Goal: Use online tool/utility: Utilize a website feature to perform a specific function

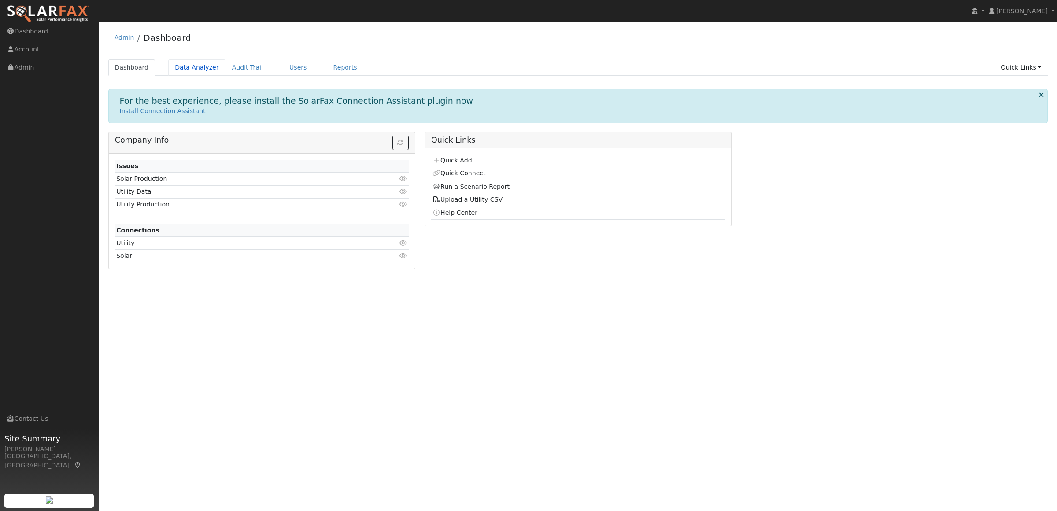
click at [198, 70] on link "Data Analyzer" at bounding box center [196, 67] width 57 height 16
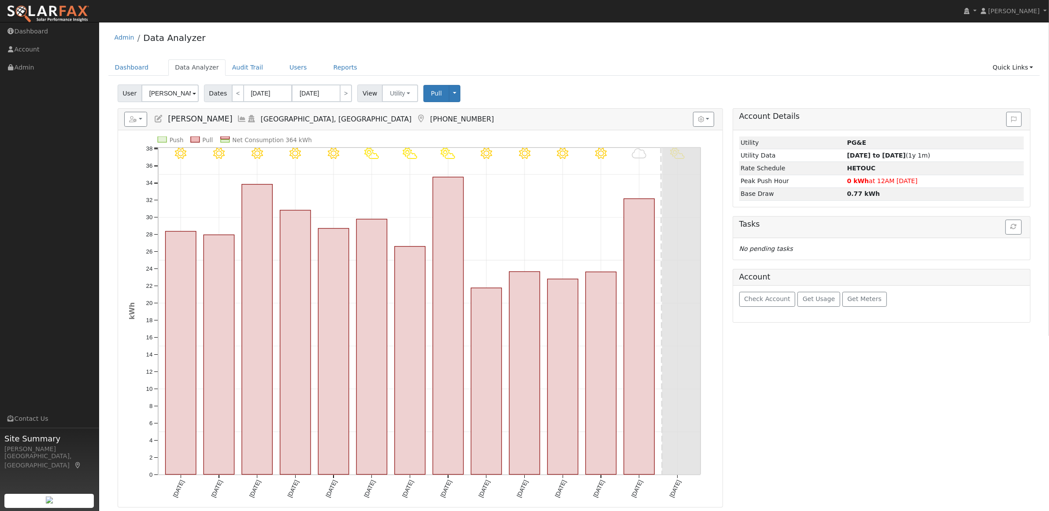
click at [168, 94] on input "Sebastian Alejandres" at bounding box center [169, 94] width 57 height 18
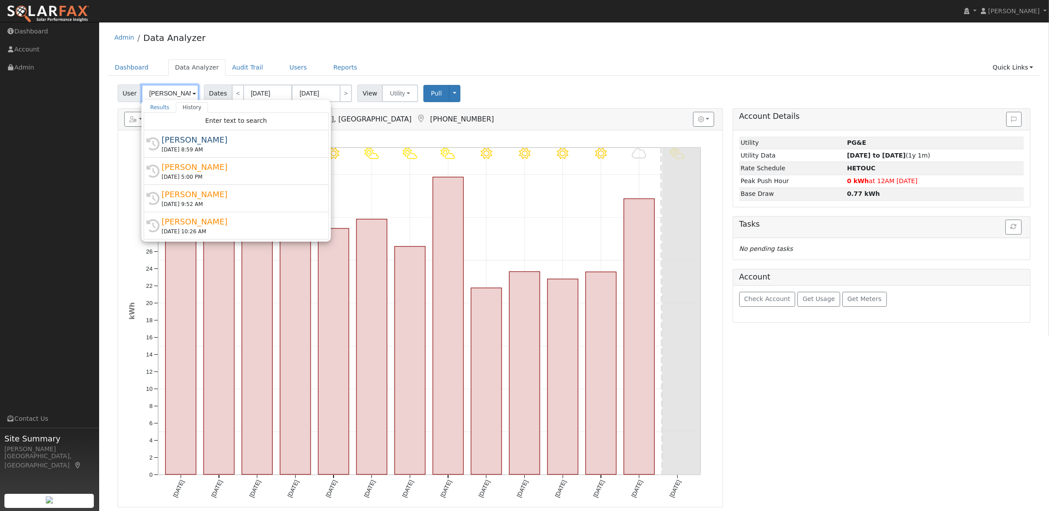
click at [168, 94] on input "Sebastian Alejandres" at bounding box center [169, 94] width 57 height 18
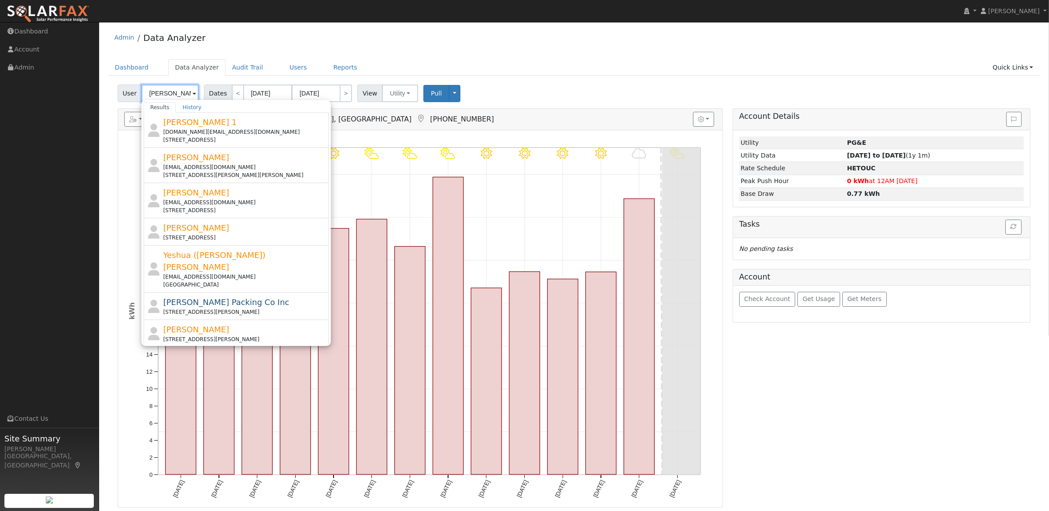
type input "[PERSON_NAME]"
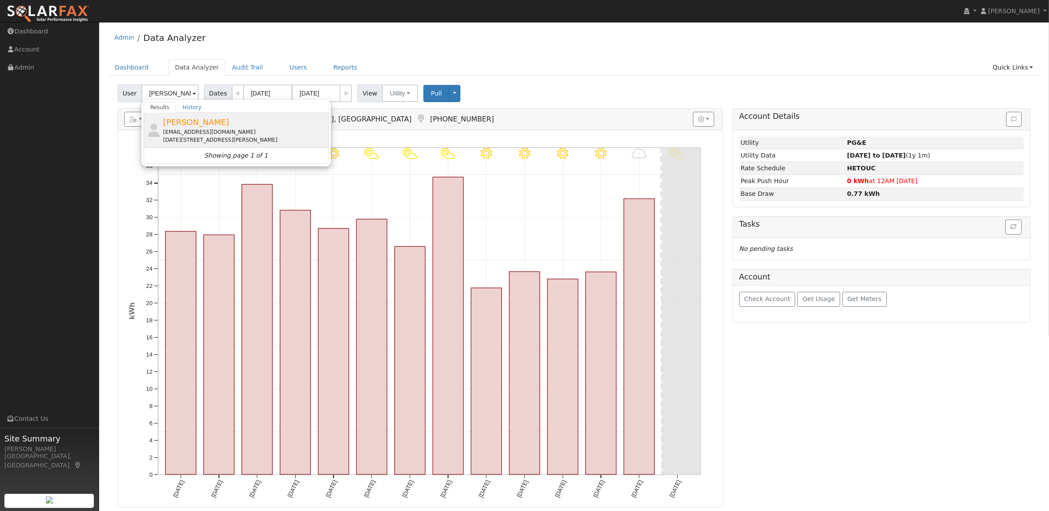
click at [189, 137] on div "[DATE][STREET_ADDRESS][PERSON_NAME]" at bounding box center [244, 140] width 163 height 8
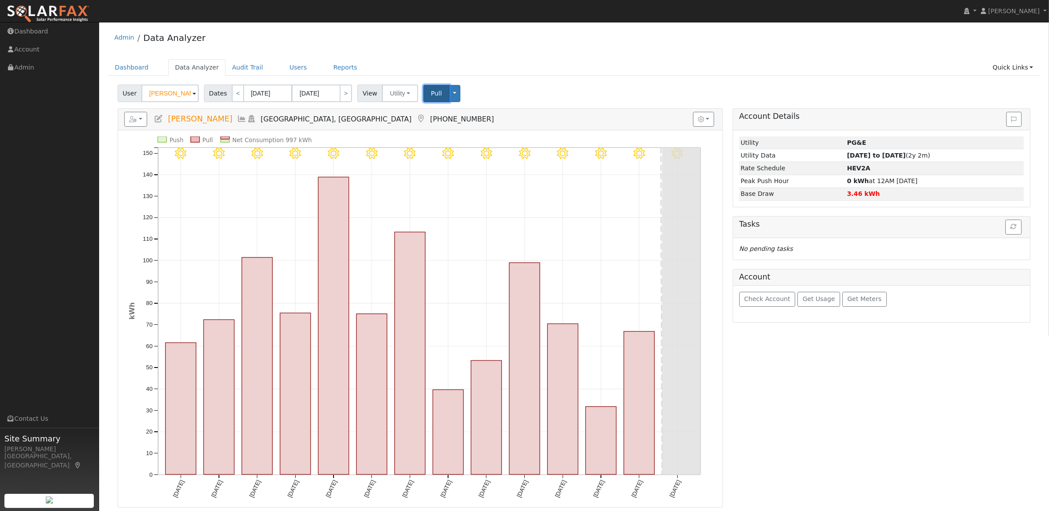
click at [431, 93] on span "Pull" at bounding box center [436, 93] width 11 height 7
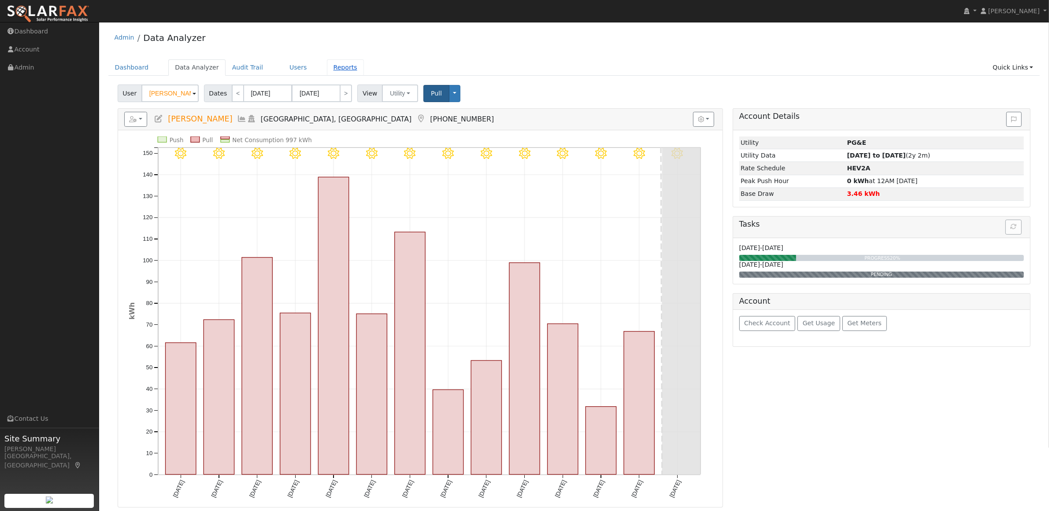
click at [327, 69] on link "Reports" at bounding box center [345, 67] width 37 height 16
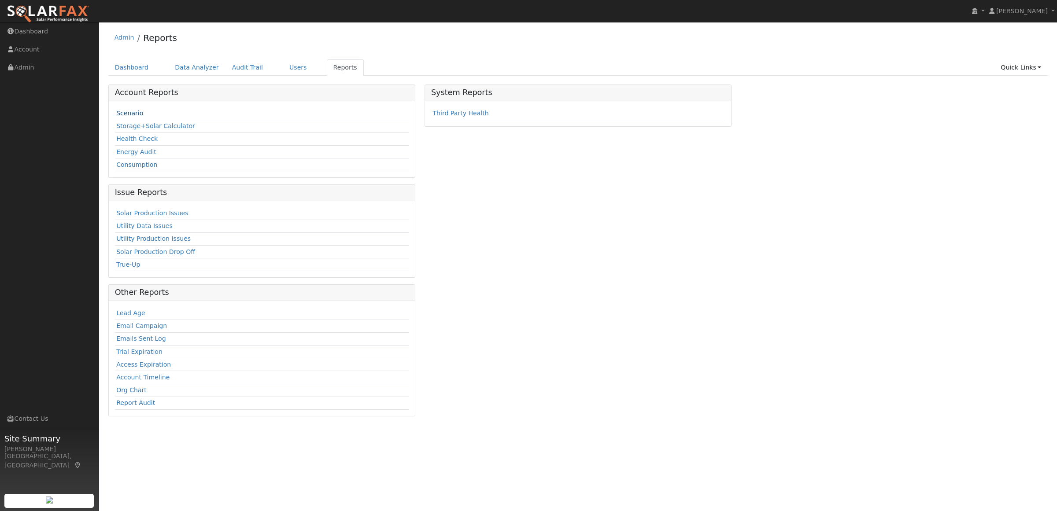
click at [128, 115] on link "Scenario" at bounding box center [129, 113] width 27 height 7
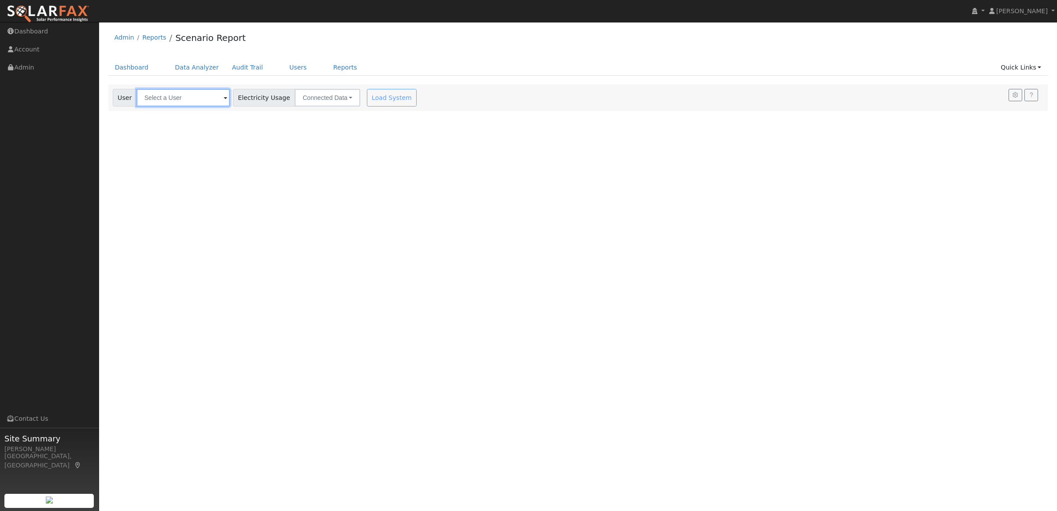
click at [180, 93] on input "text" at bounding box center [183, 98] width 93 height 18
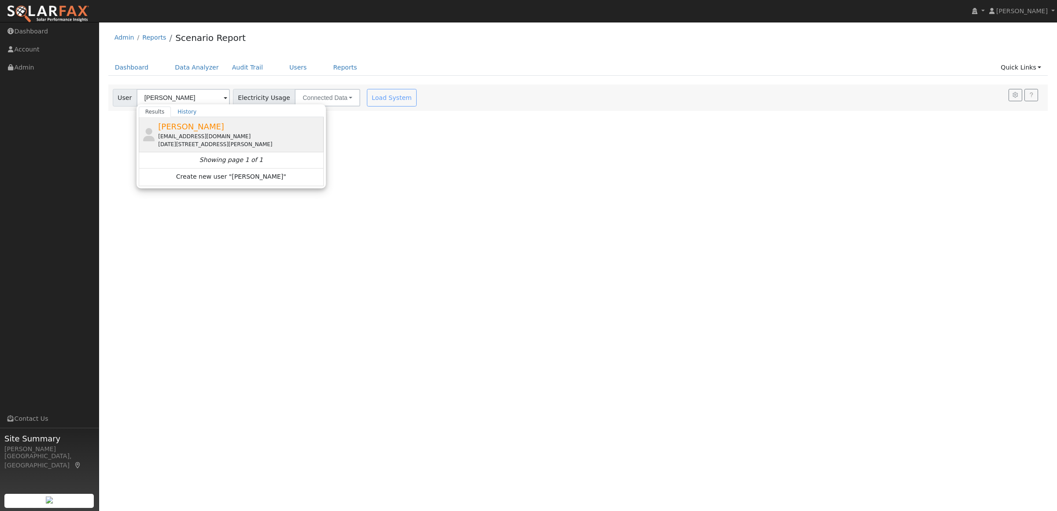
click at [177, 126] on span "[PERSON_NAME]" at bounding box center [191, 126] width 66 height 9
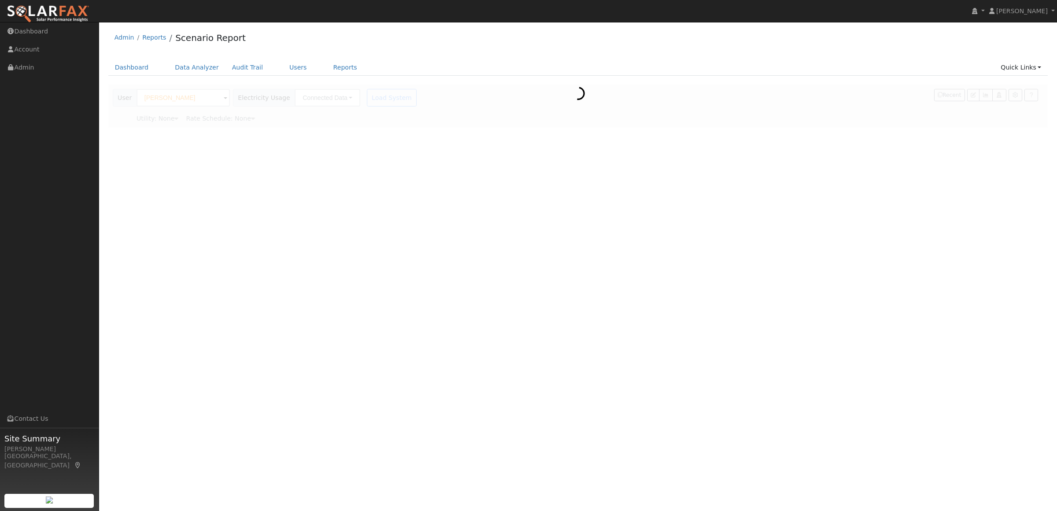
type input "[PERSON_NAME]"
type input "Pacific Gas & Electric"
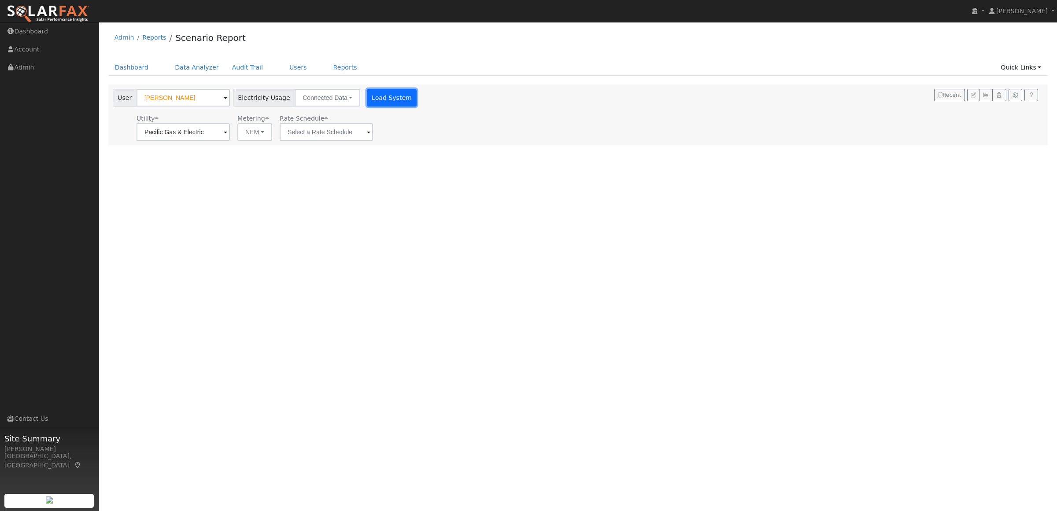
click at [371, 100] on button "Load System" at bounding box center [392, 98] width 50 height 18
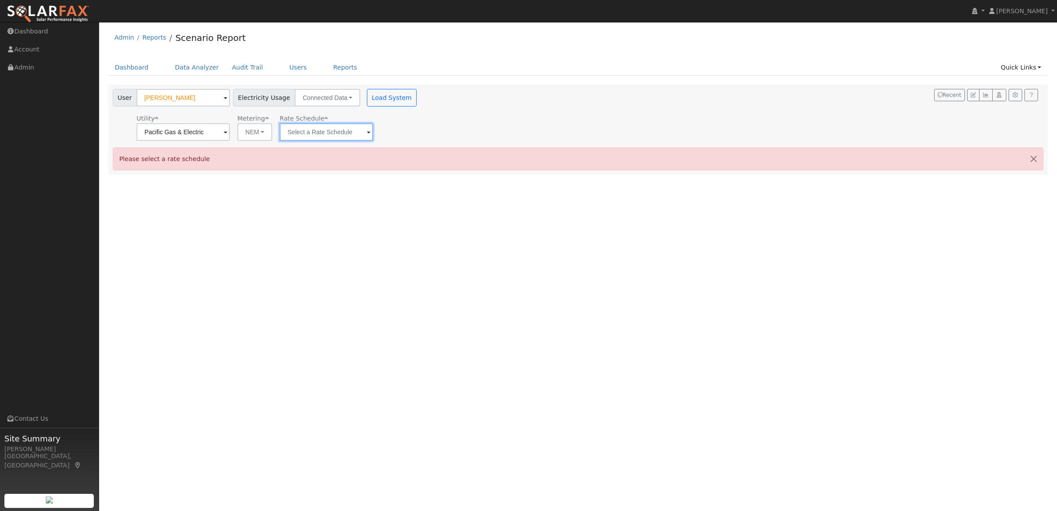
click at [325, 138] on input "text" at bounding box center [326, 132] width 93 height 18
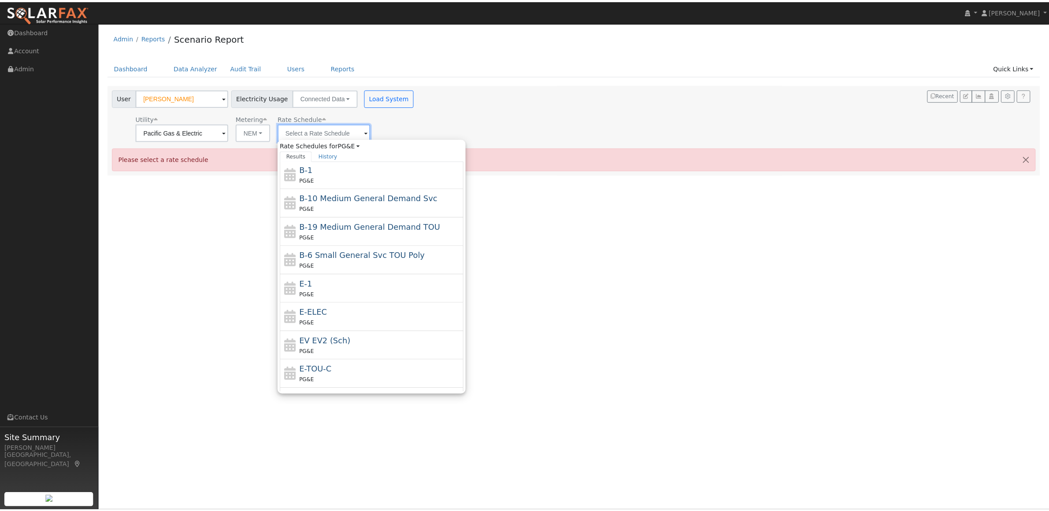
scroll to position [110, 0]
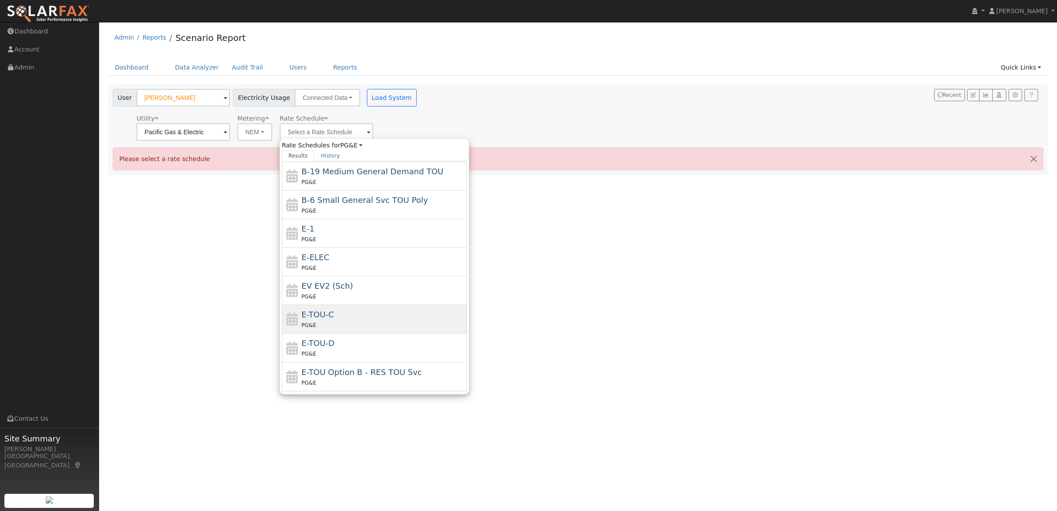
click at [318, 315] on span "E-TOU-C" at bounding box center [318, 314] width 33 height 9
type input "E-TOU-C"
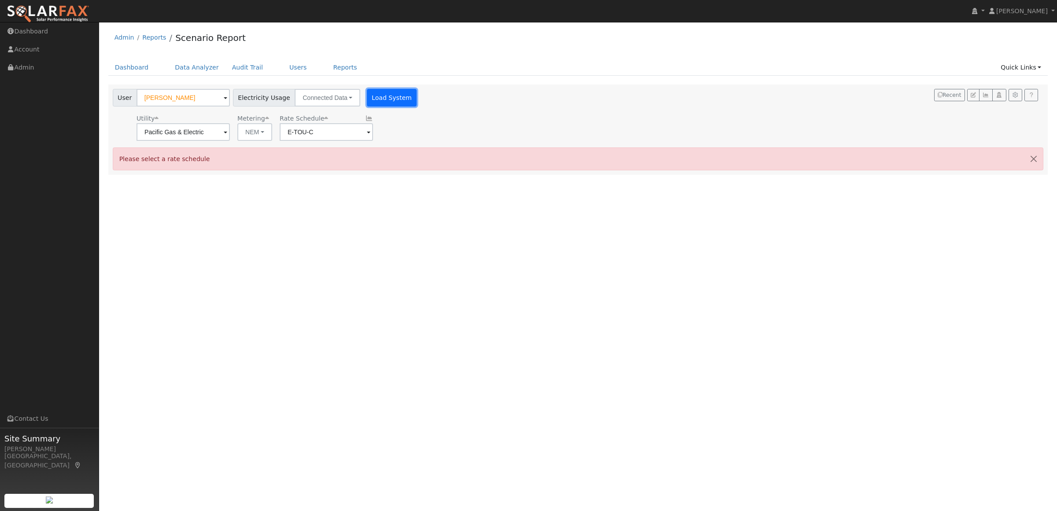
click at [395, 98] on button "Load System" at bounding box center [392, 98] width 50 height 18
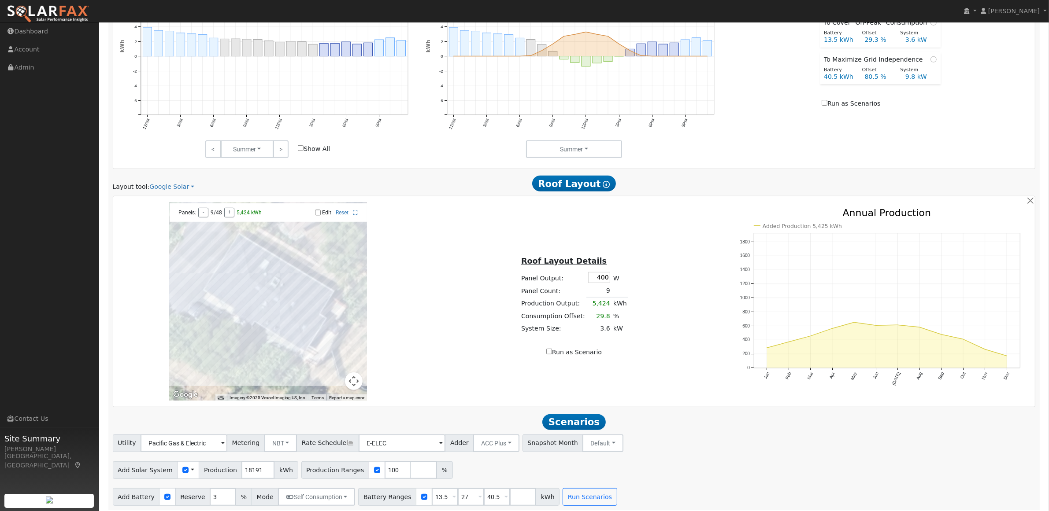
scroll to position [477, 0]
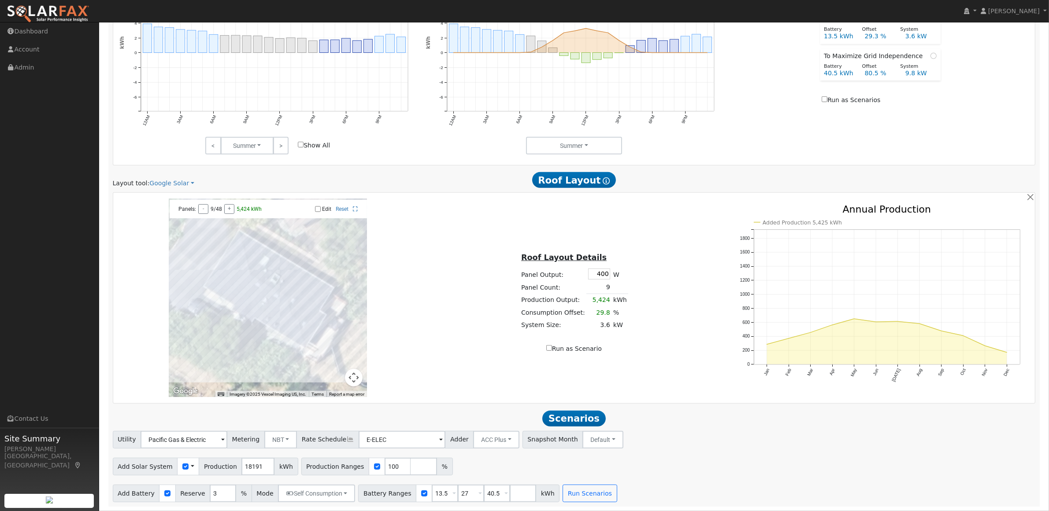
click at [611, 288] on td at bounding box center [619, 287] width 17 height 13
click at [607, 285] on td "9" at bounding box center [598, 287] width 25 height 13
click at [600, 275] on input "400" at bounding box center [599, 274] width 22 height 11
type input "0"
type input "460"
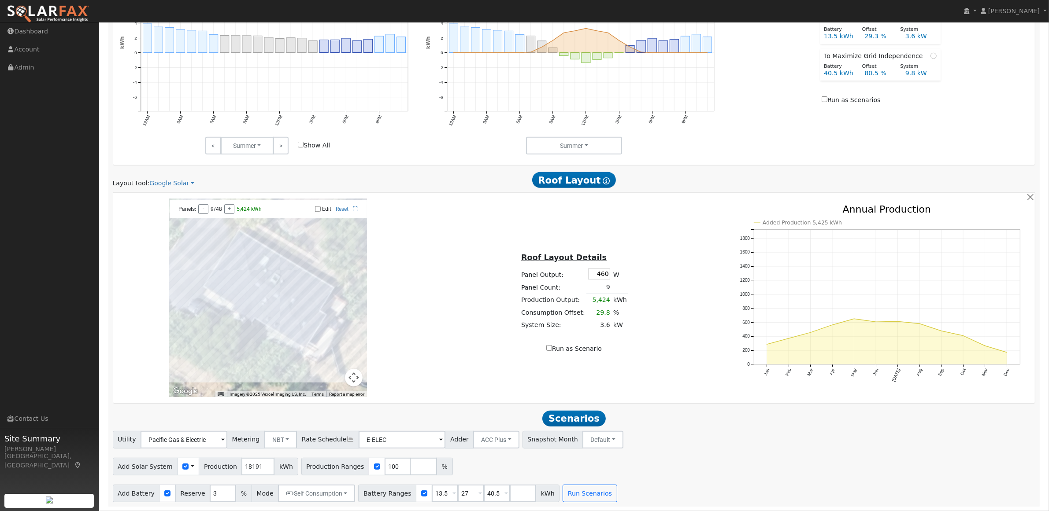
click at [663, 281] on div "Roof Layout Details Panel Output: 460 W Panel Count: 9 Production Output: 5,424…" at bounding box center [574, 298] width 306 height 111
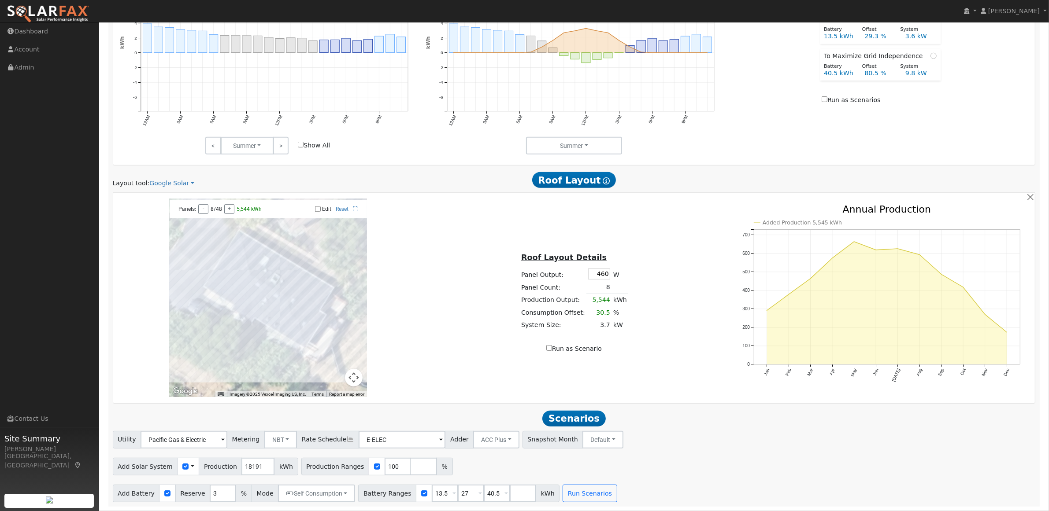
click at [606, 287] on td "8" at bounding box center [598, 287] width 25 height 13
click at [608, 288] on td "8" at bounding box center [598, 287] width 25 height 13
click at [604, 287] on td "8" at bounding box center [598, 287] width 25 height 13
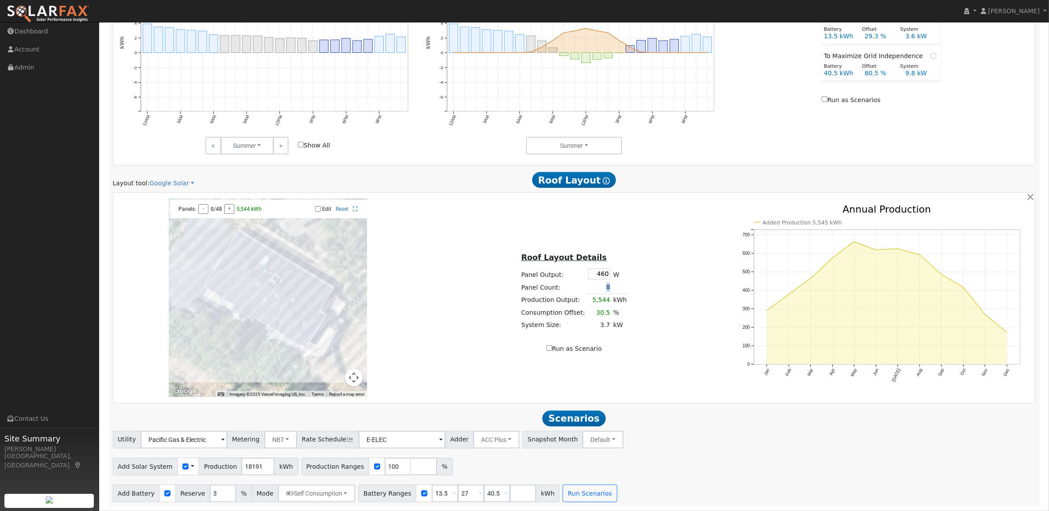
click at [604, 287] on td "8" at bounding box center [598, 287] width 25 height 13
click at [459, 317] on div "Roof Layout Details Panel Output: 460 W Panel Count: 8 Production Output: 5,544…" at bounding box center [574, 298] width 306 height 111
click at [283, 296] on div at bounding box center [268, 298] width 198 height 198
click at [319, 208] on input "Edit" at bounding box center [318, 209] width 6 height 6
checkbox input "true"
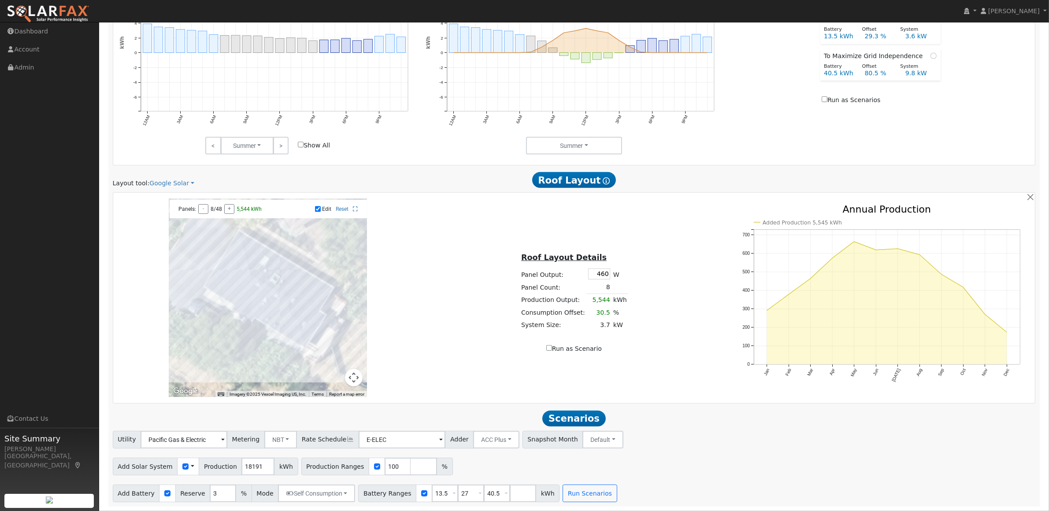
click at [208, 297] on div at bounding box center [268, 298] width 198 height 198
click at [586, 179] on span "Roof Layout Show Help" at bounding box center [574, 180] width 84 height 16
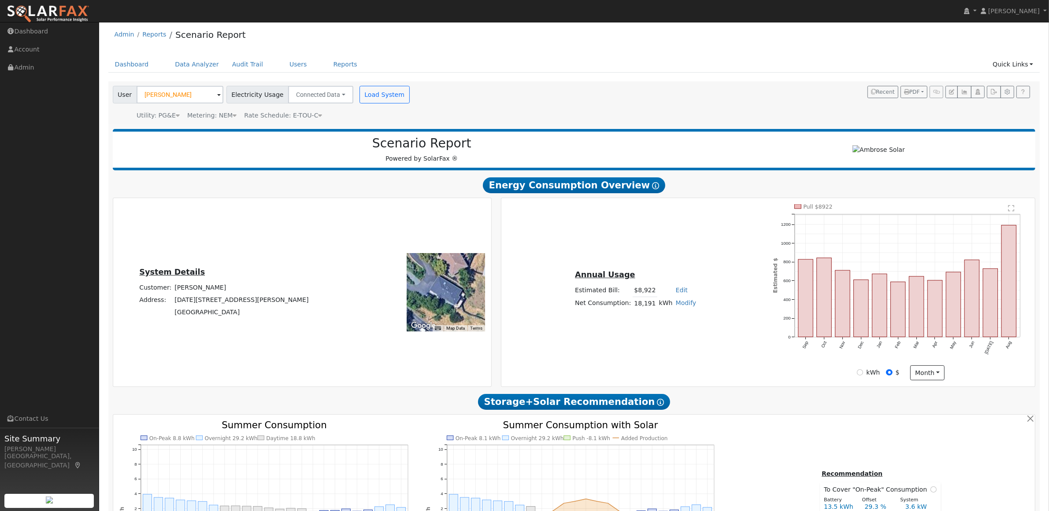
scroll to position [0, 0]
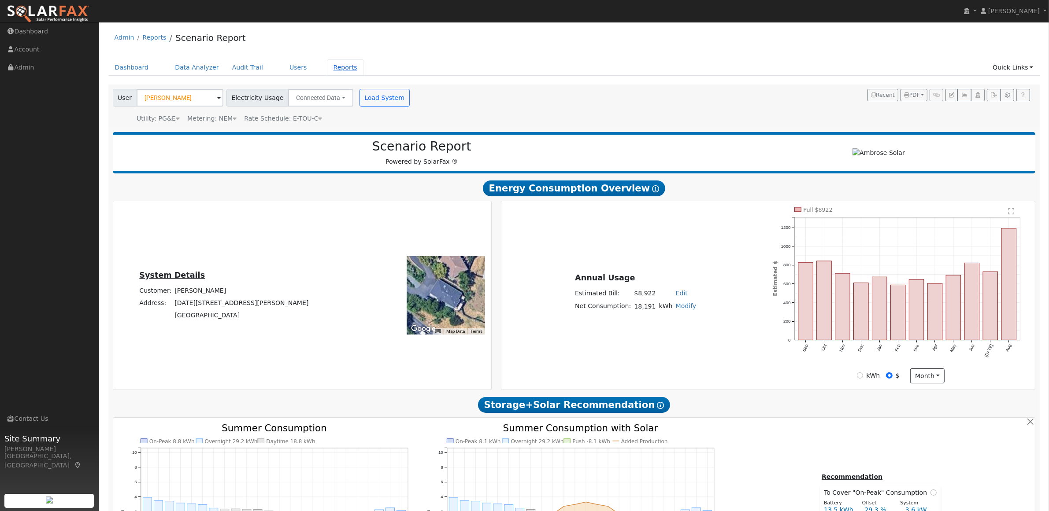
click at [327, 65] on link "Reports" at bounding box center [345, 67] width 37 height 16
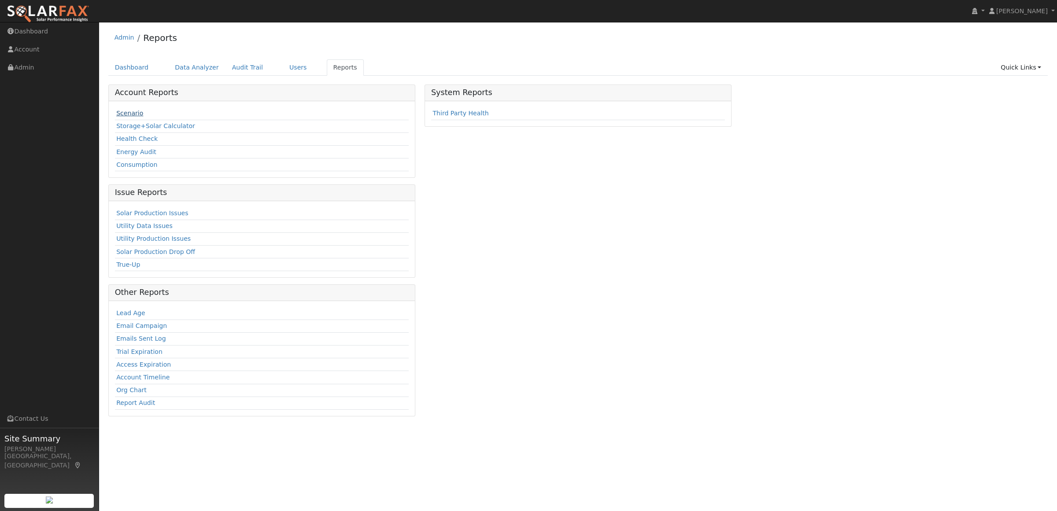
click at [123, 113] on link "Scenario" at bounding box center [129, 113] width 27 height 7
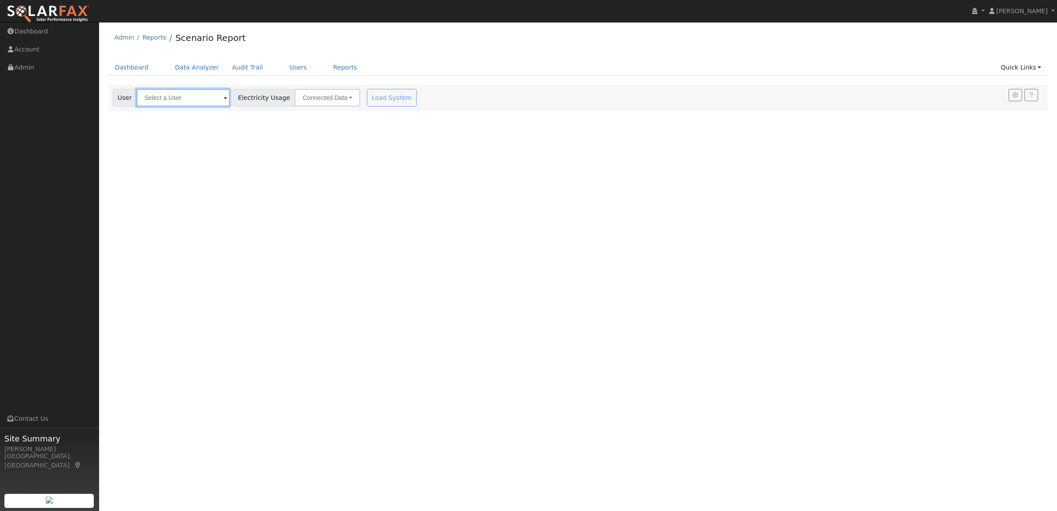
click at [168, 100] on input "text" at bounding box center [183, 98] width 93 height 18
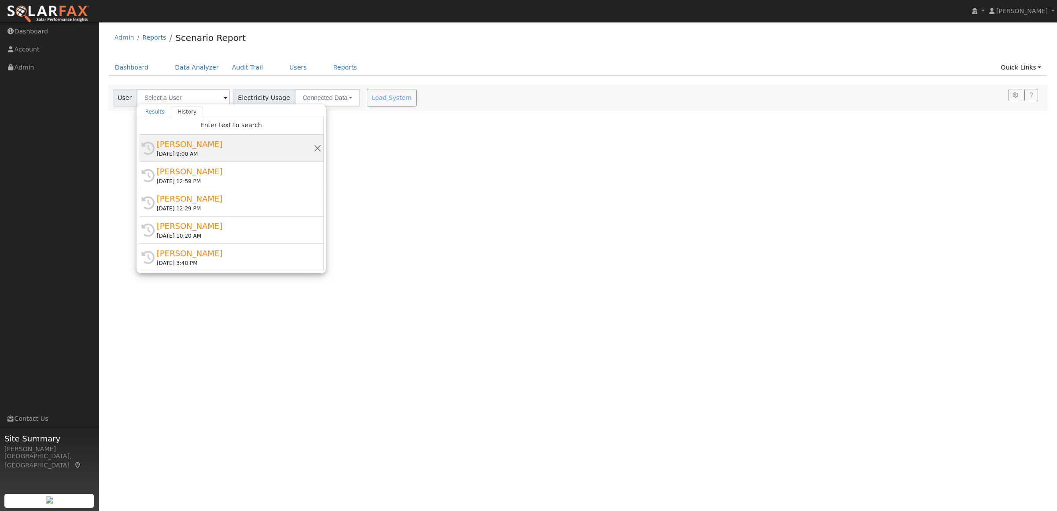
click at [176, 148] on div "[PERSON_NAME]" at bounding box center [235, 144] width 157 height 12
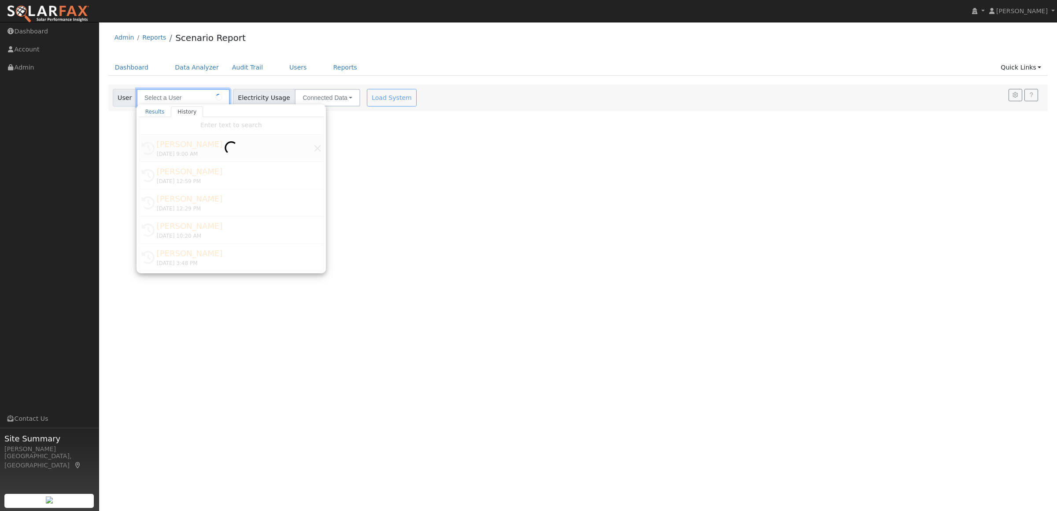
type input "[PERSON_NAME]"
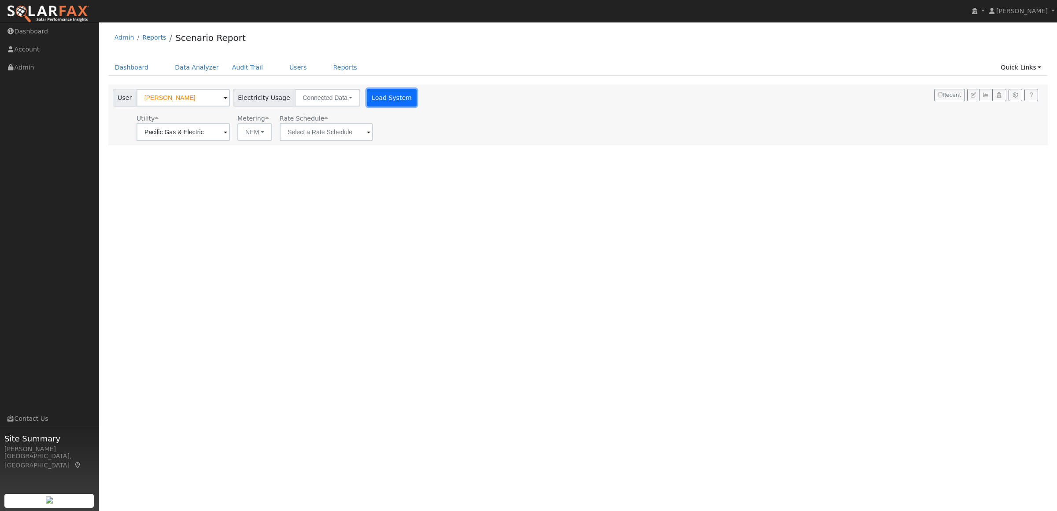
click at [382, 96] on button "Load System" at bounding box center [392, 98] width 50 height 18
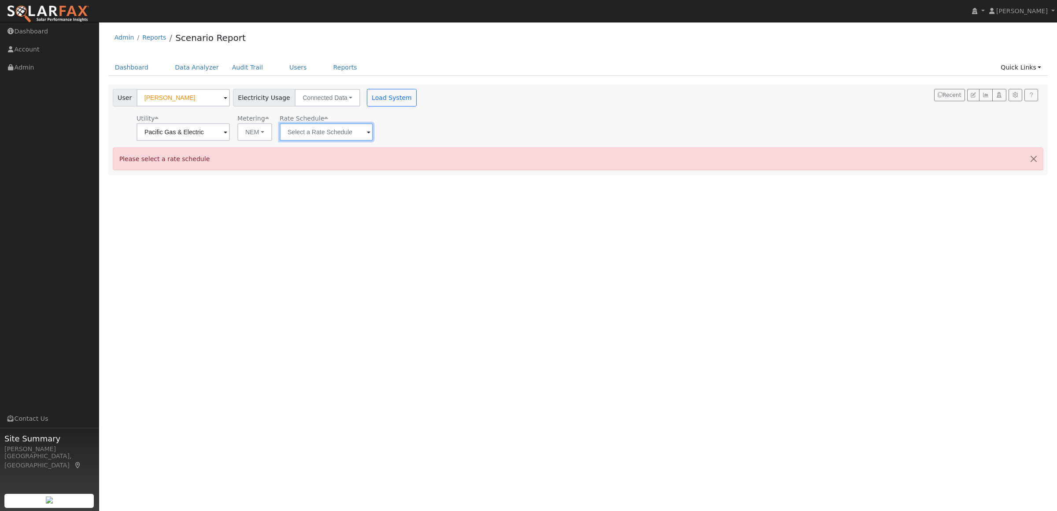
click at [360, 137] on input "text" at bounding box center [326, 132] width 93 height 18
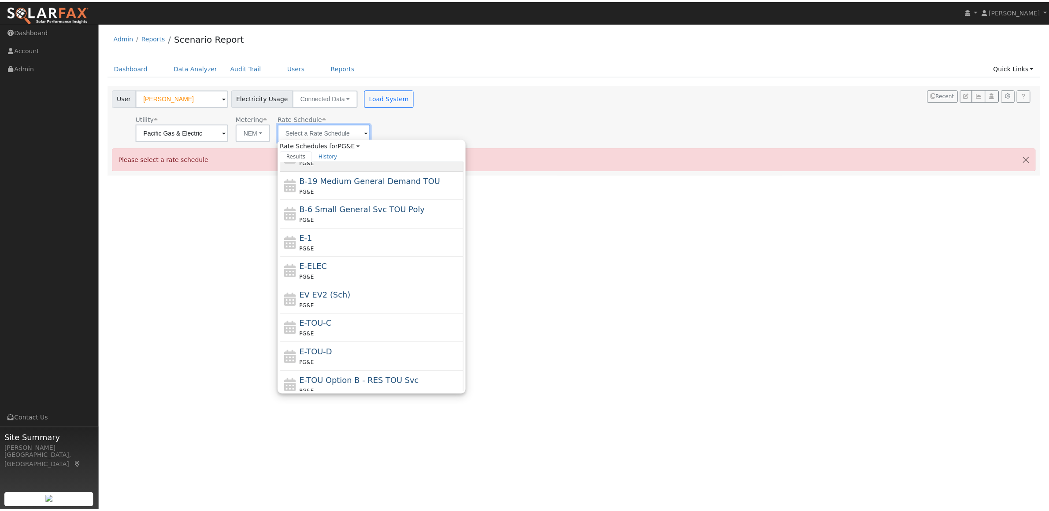
scroll to position [126, 0]
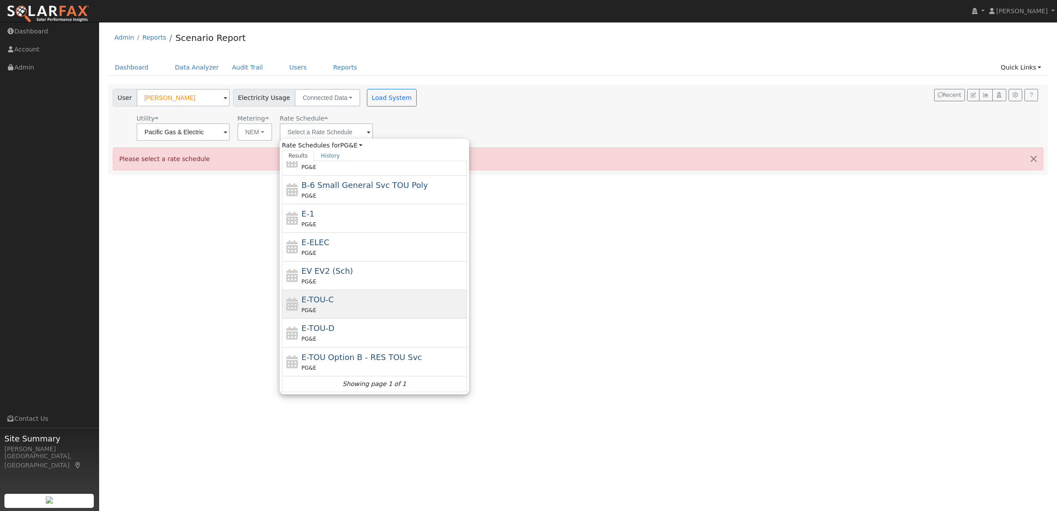
click at [337, 311] on div "PG&E" at bounding box center [383, 310] width 163 height 9
type input "E-TOU-C"
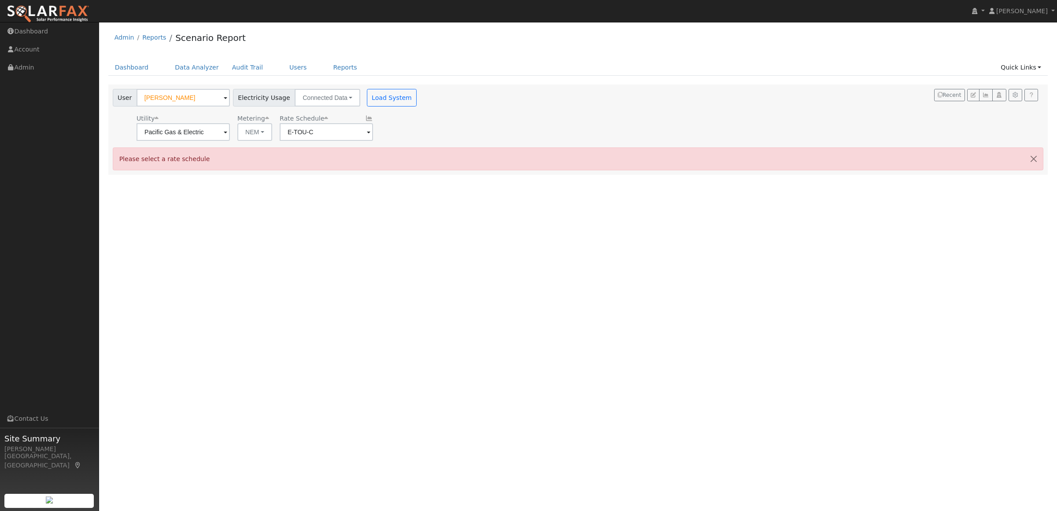
click at [396, 115] on div "Utility Pacific Gas & Electric Metering NEM NEM NBT Rate Schedule E-TOU-C" at bounding box center [266, 126] width 310 height 30
click at [384, 98] on button "Load System" at bounding box center [392, 98] width 50 height 18
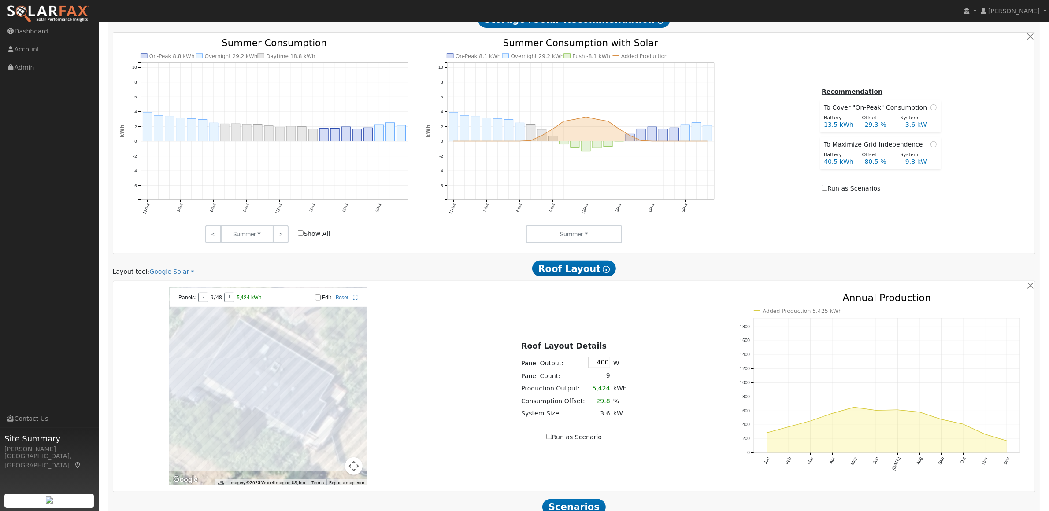
scroll to position [440, 0]
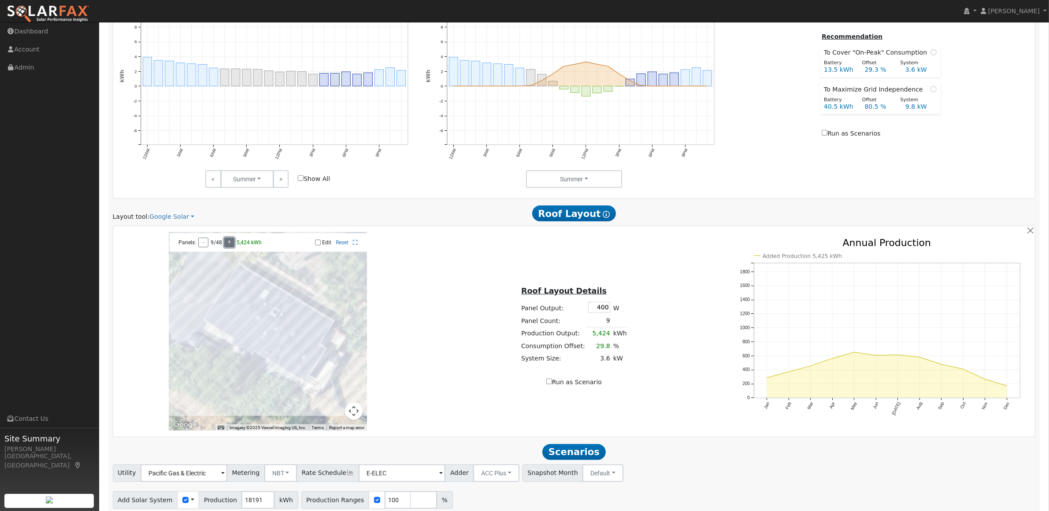
click at [225, 244] on div "Panels: - 9/48 + 5,424 kWh" at bounding box center [221, 243] width 94 height 10
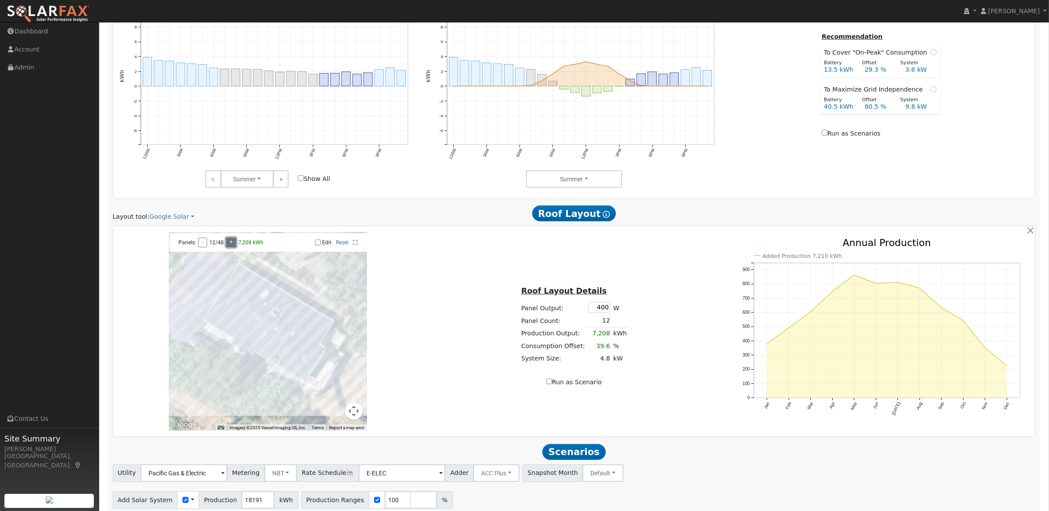
click at [230, 244] on button "+" at bounding box center [231, 243] width 10 height 10
click at [192, 246] on span "Panels:" at bounding box center [187, 243] width 18 height 6
click at [194, 246] on span "Panels:" at bounding box center [187, 243] width 18 height 6
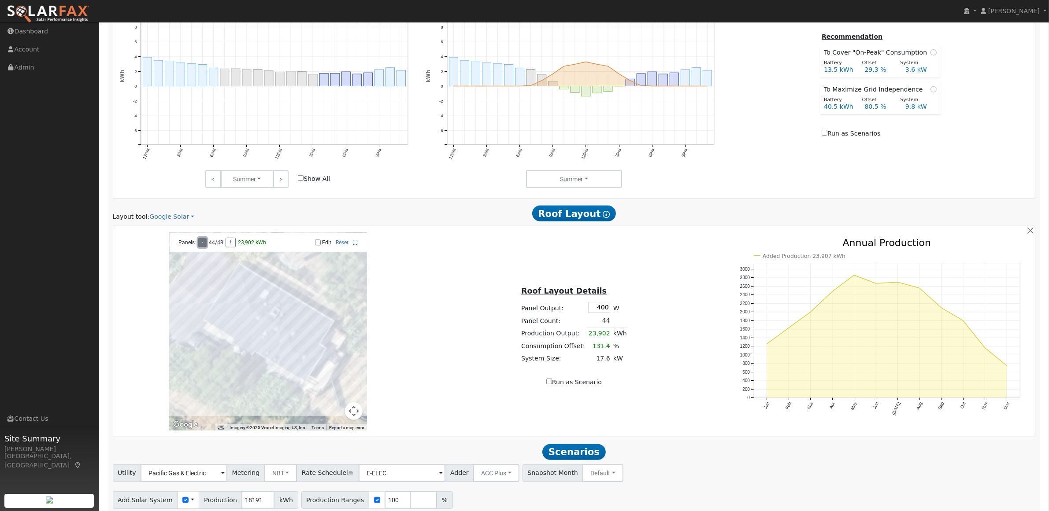
click at [205, 248] on button "-" at bounding box center [202, 243] width 8 height 10
click at [204, 248] on button "-" at bounding box center [202, 243] width 8 height 10
click at [315, 333] on div at bounding box center [268, 332] width 198 height 198
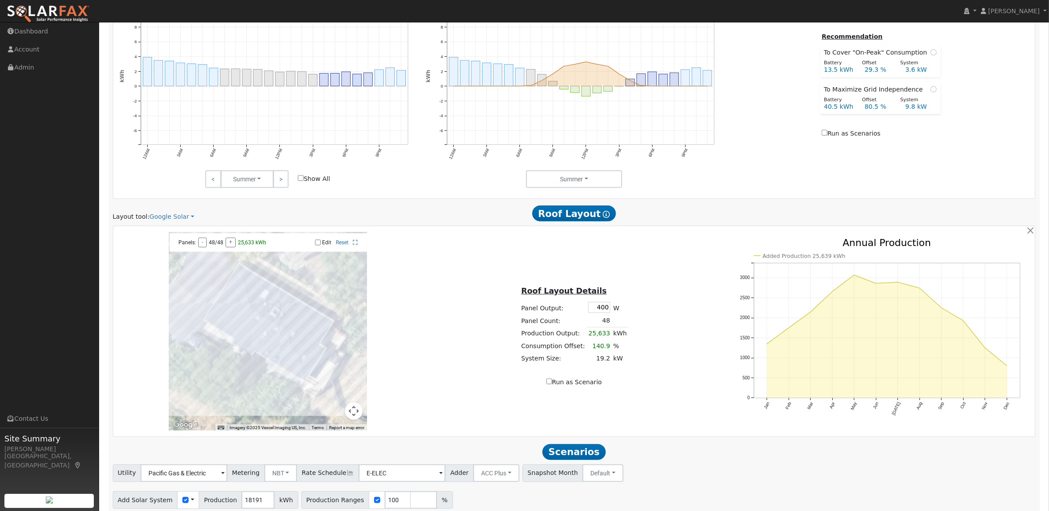
click at [197, 245] on div "Panels: - 48/48 + 25,633 kWh" at bounding box center [221, 243] width 94 height 10
click at [201, 245] on button "-" at bounding box center [202, 243] width 8 height 10
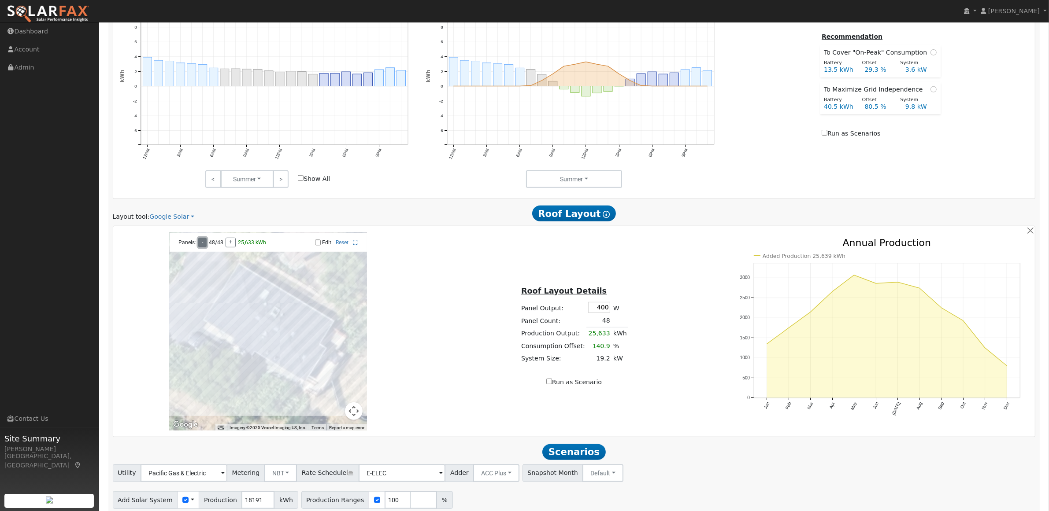
click at [201, 245] on button "-" at bounding box center [202, 243] width 8 height 10
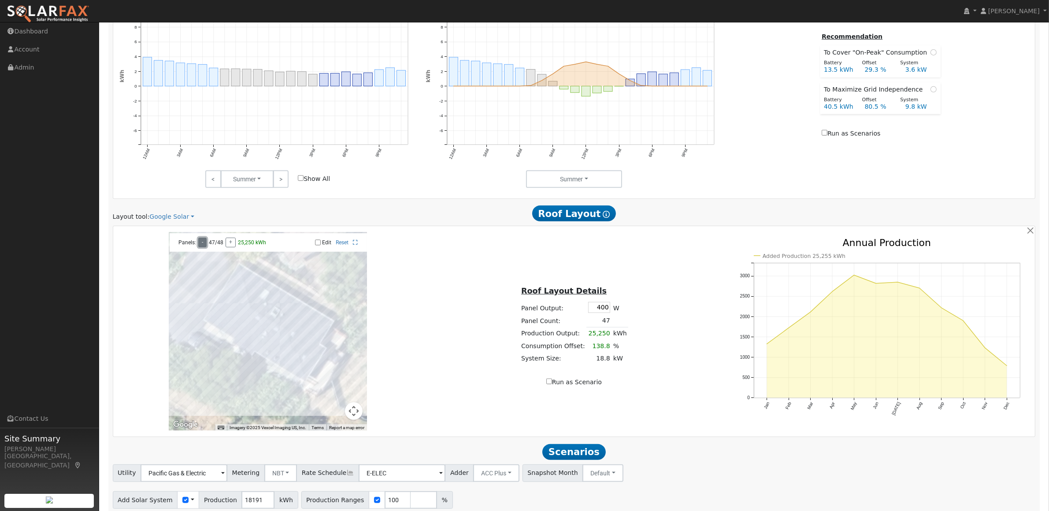
click at [201, 245] on button "-" at bounding box center [202, 243] width 8 height 10
click at [597, 310] on input "400" at bounding box center [599, 307] width 22 height 11
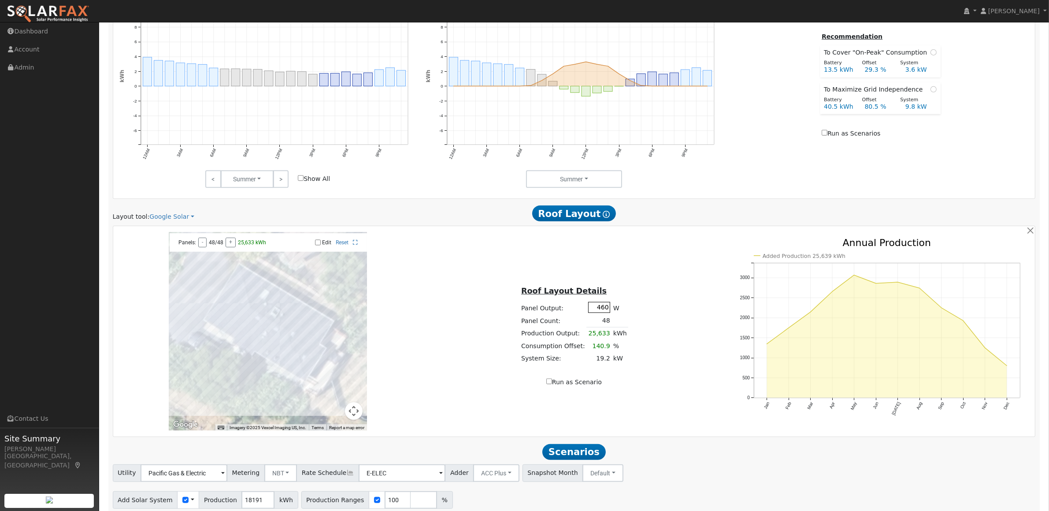
type input "460"
click at [352, 413] on button "Map camera controls" at bounding box center [354, 412] width 18 height 18
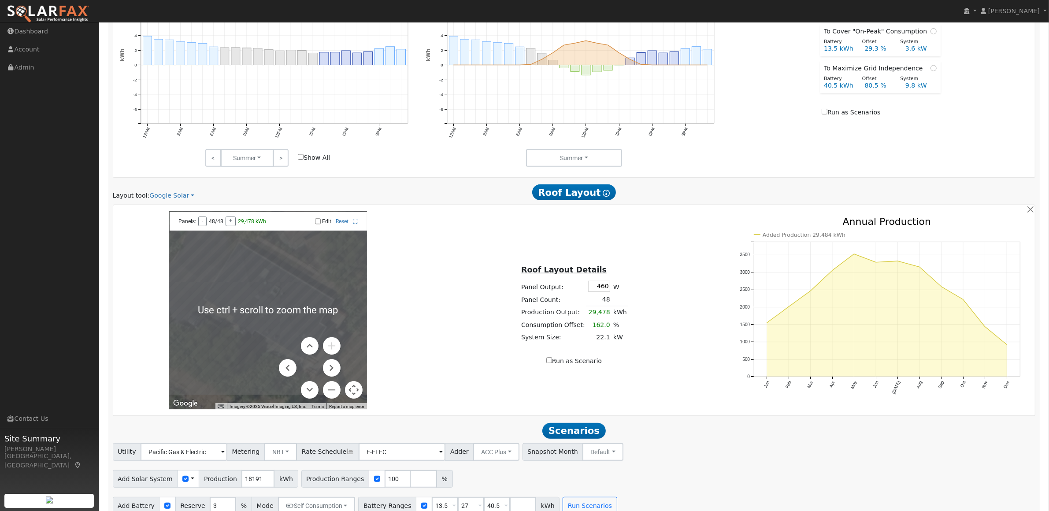
scroll to position [477, 0]
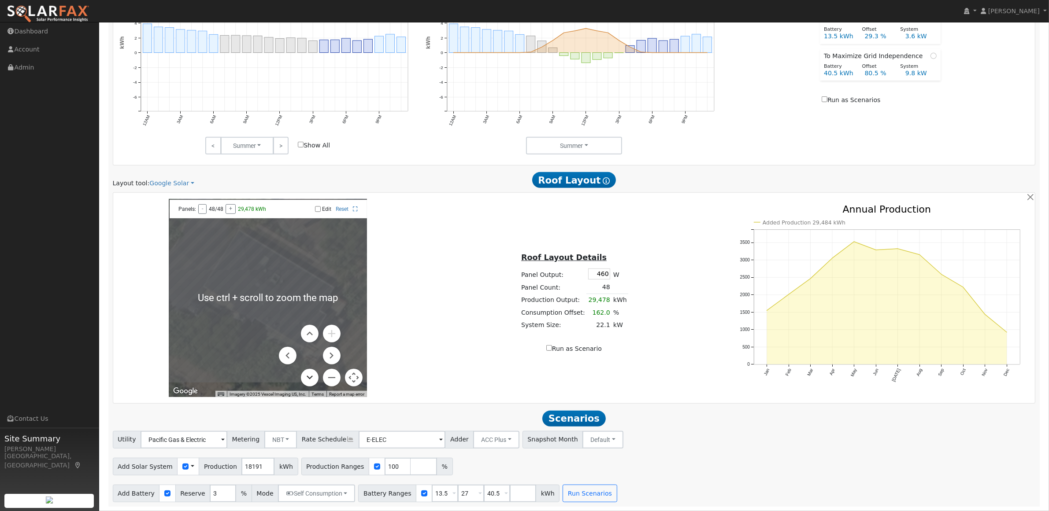
click at [307, 380] on button "Move down" at bounding box center [310, 378] width 18 height 18
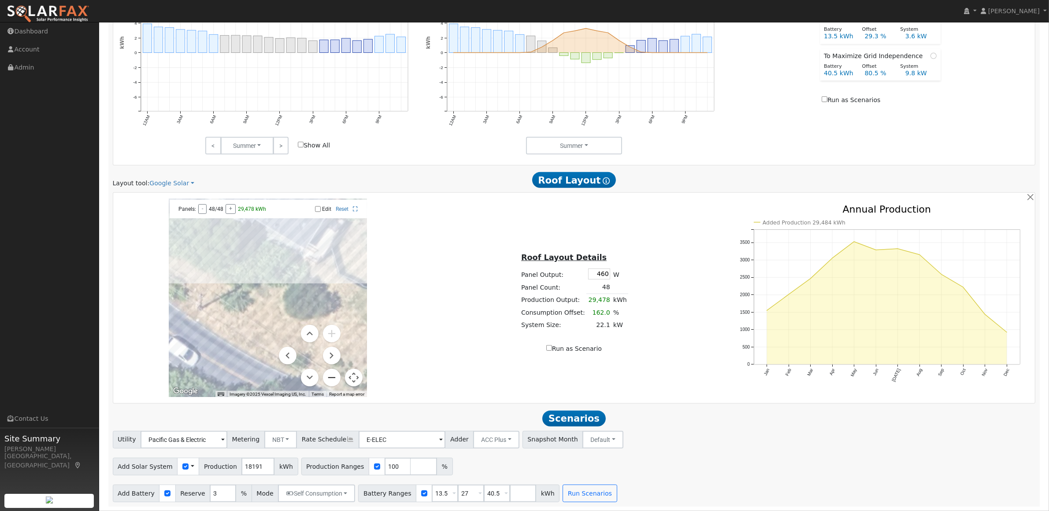
click at [331, 375] on button "Zoom out" at bounding box center [332, 378] width 18 height 18
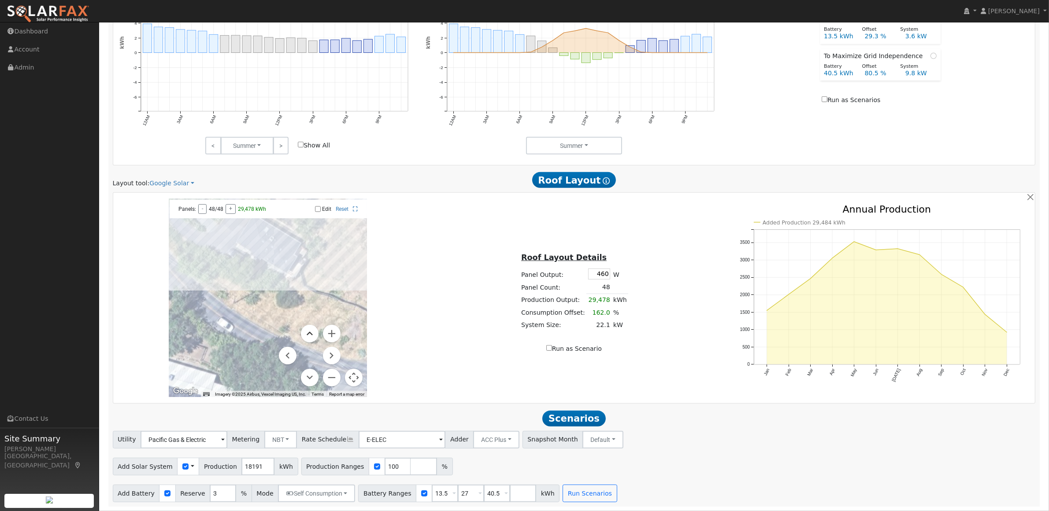
click at [309, 331] on button "Move up" at bounding box center [310, 334] width 18 height 18
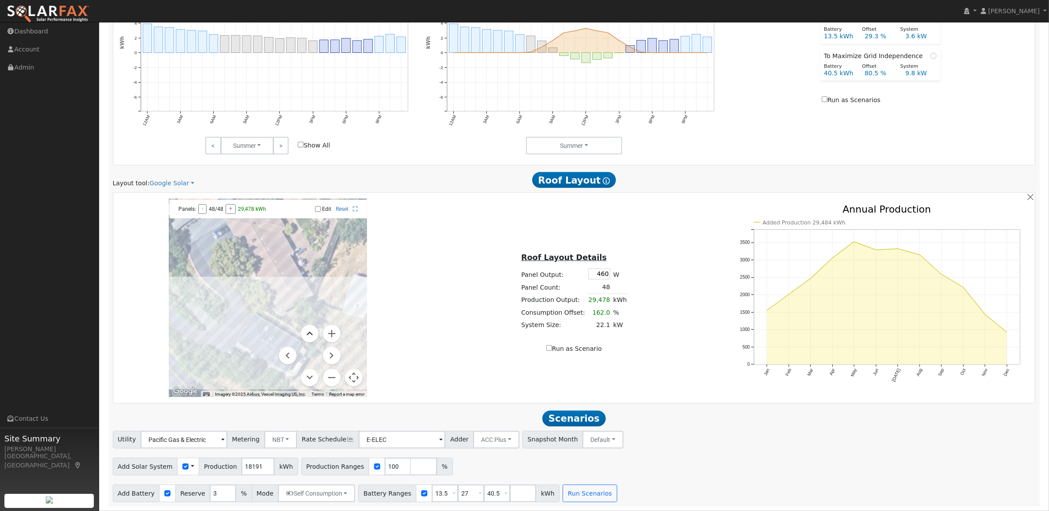
click at [309, 331] on button "Move up" at bounding box center [310, 334] width 18 height 18
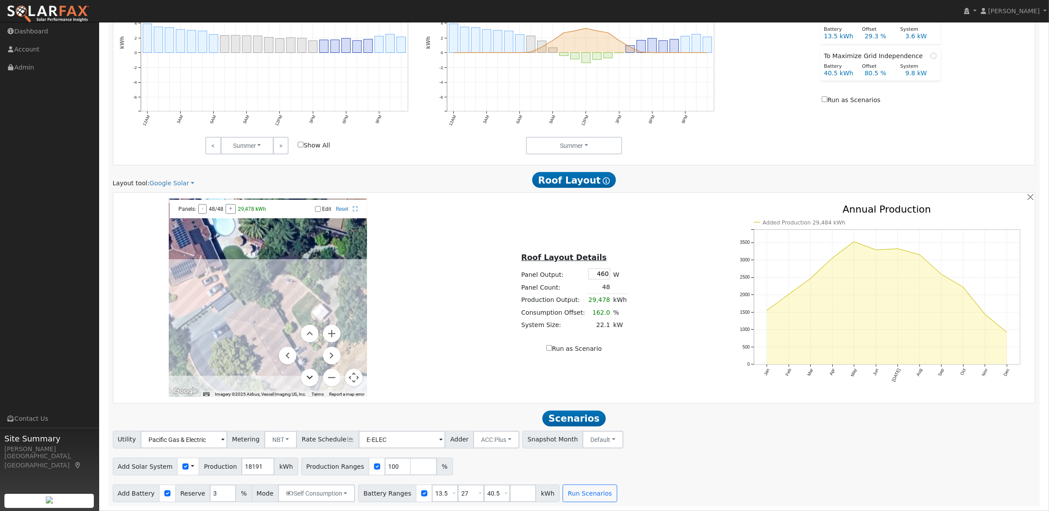
click at [310, 378] on button "Move down" at bounding box center [310, 378] width 18 height 18
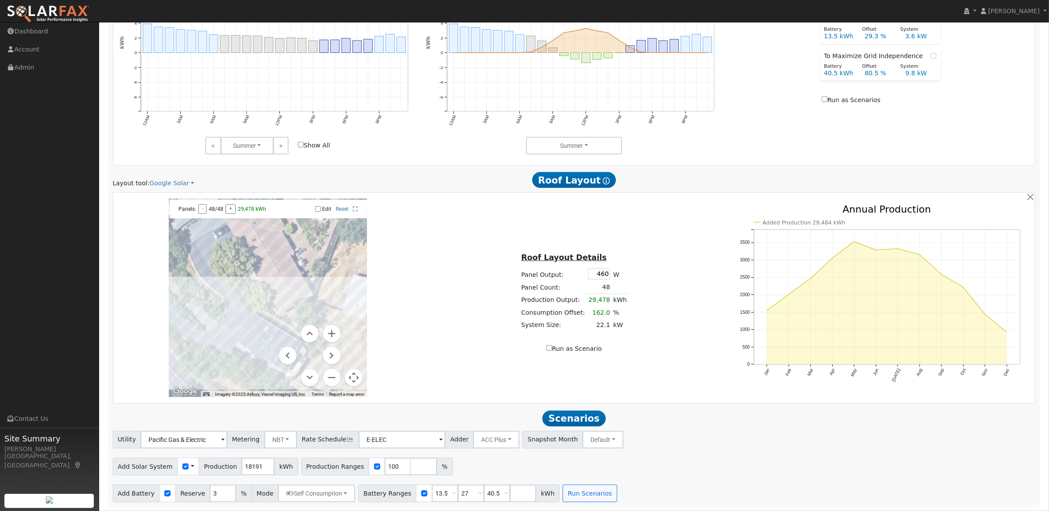
click at [269, 277] on div at bounding box center [268, 298] width 198 height 198
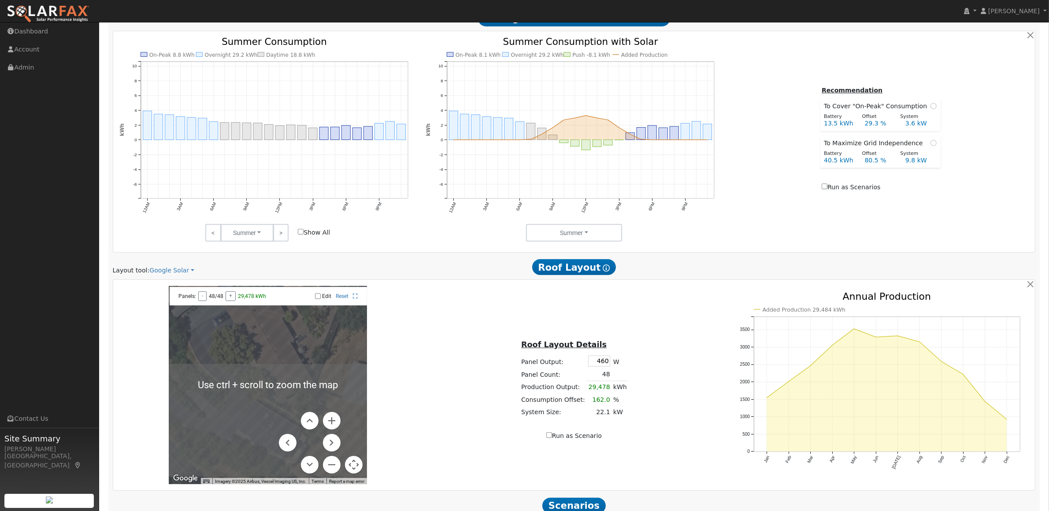
scroll to position [366, 0]
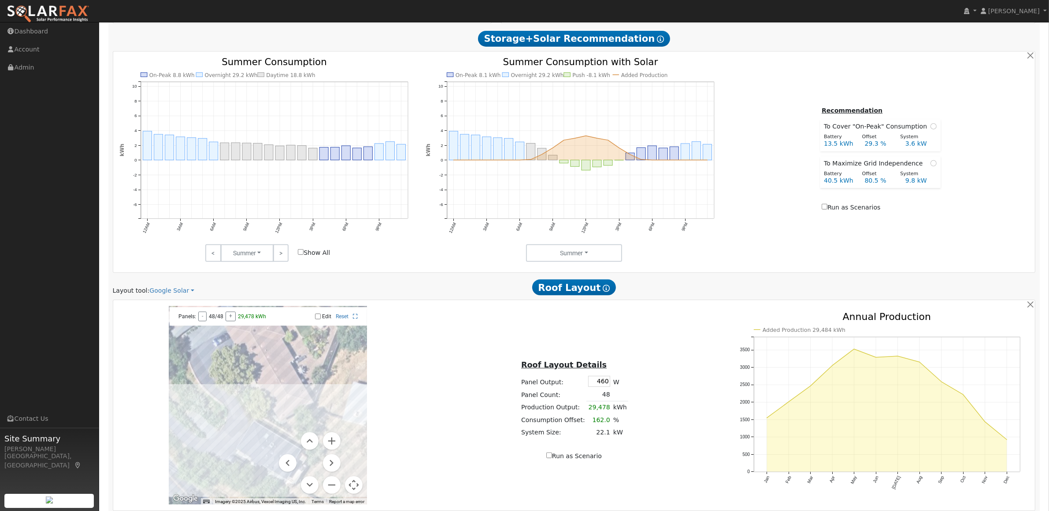
click at [265, 375] on div at bounding box center [268, 406] width 198 height 198
click at [313, 443] on button "Move up" at bounding box center [310, 442] width 18 height 18
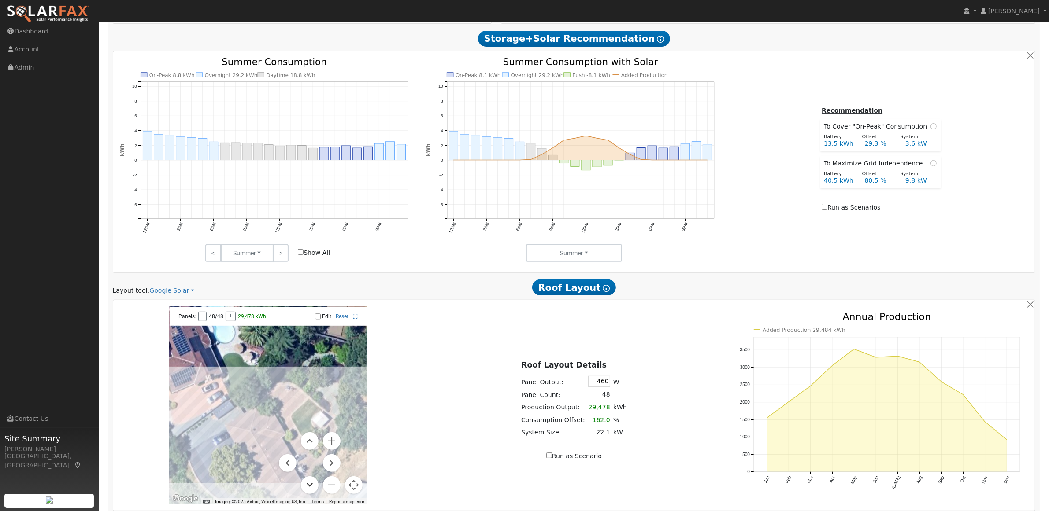
click at [311, 493] on button "Move down" at bounding box center [310, 486] width 18 height 18
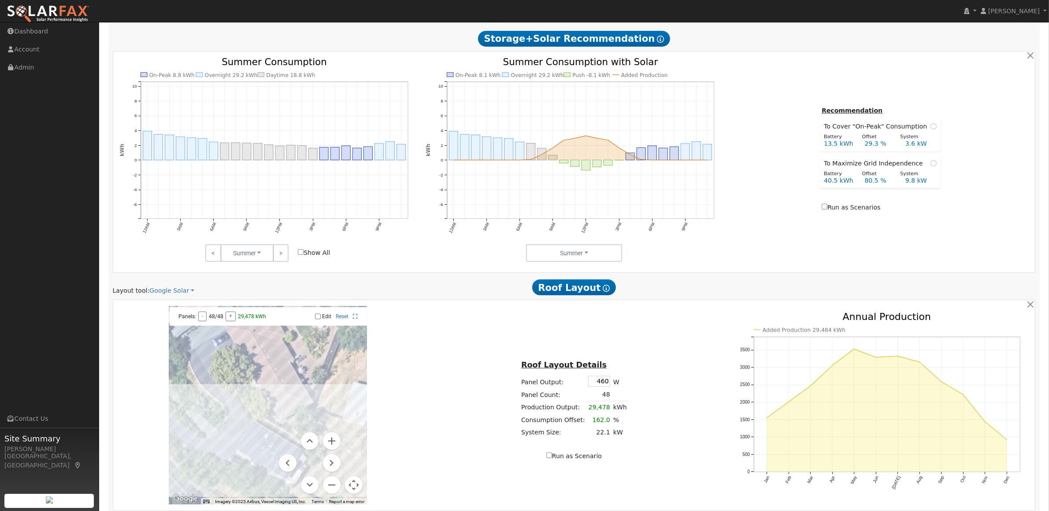
click at [262, 387] on div at bounding box center [268, 406] width 198 height 198
click at [272, 385] on div at bounding box center [268, 406] width 198 height 198
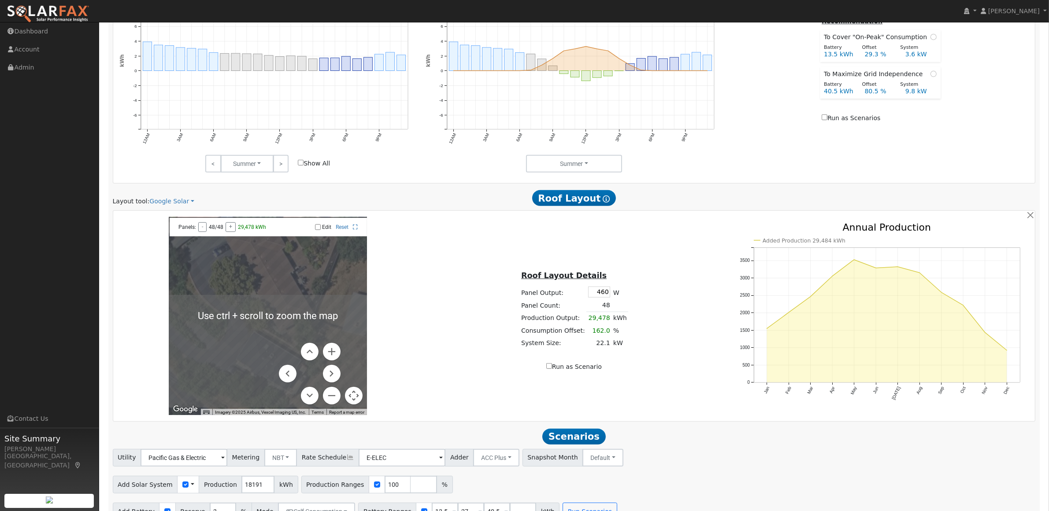
scroll to position [477, 0]
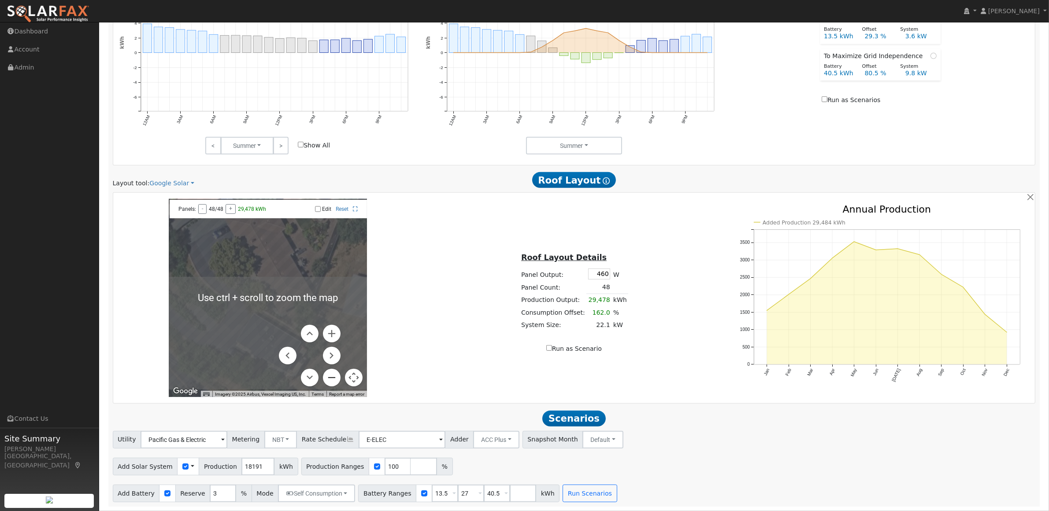
click at [330, 384] on button "Zoom out" at bounding box center [332, 378] width 18 height 18
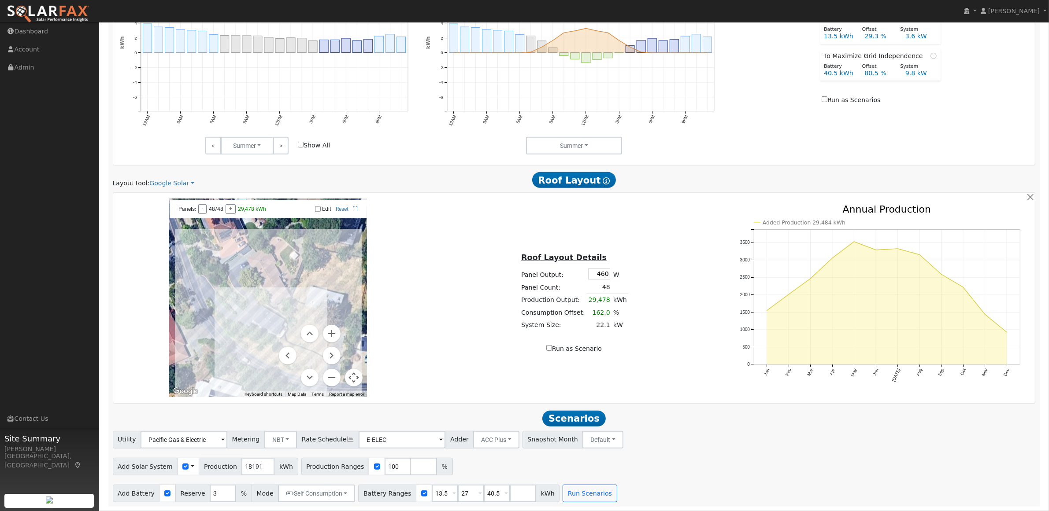
click at [265, 279] on div at bounding box center [268, 298] width 198 height 198
click at [269, 279] on div at bounding box center [268, 298] width 198 height 198
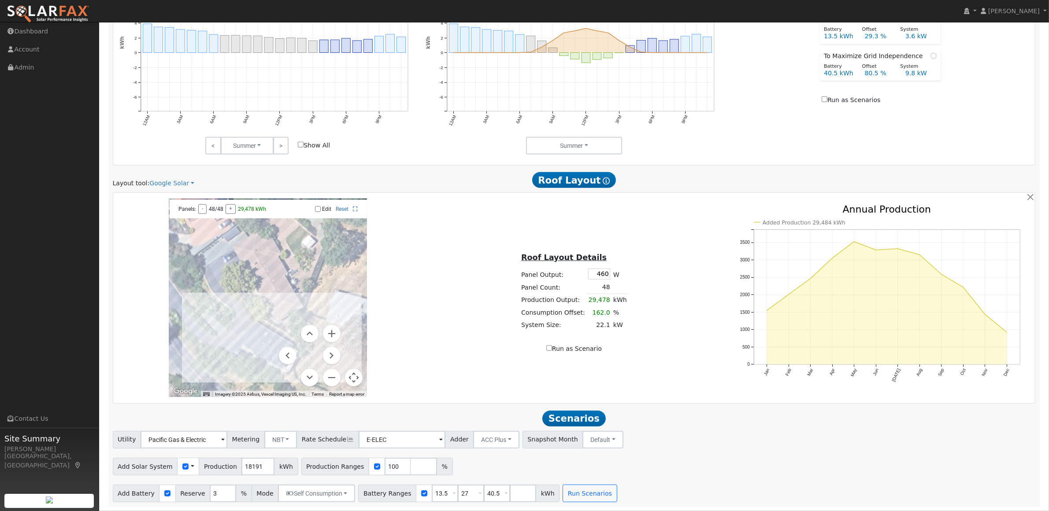
click at [269, 279] on div at bounding box center [268, 298] width 198 height 198
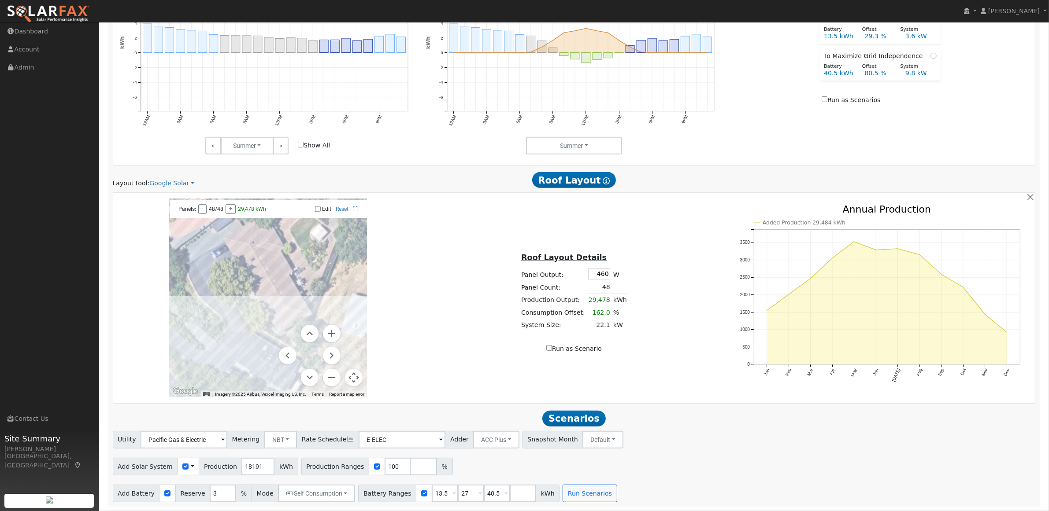
click at [269, 279] on div at bounding box center [268, 298] width 198 height 198
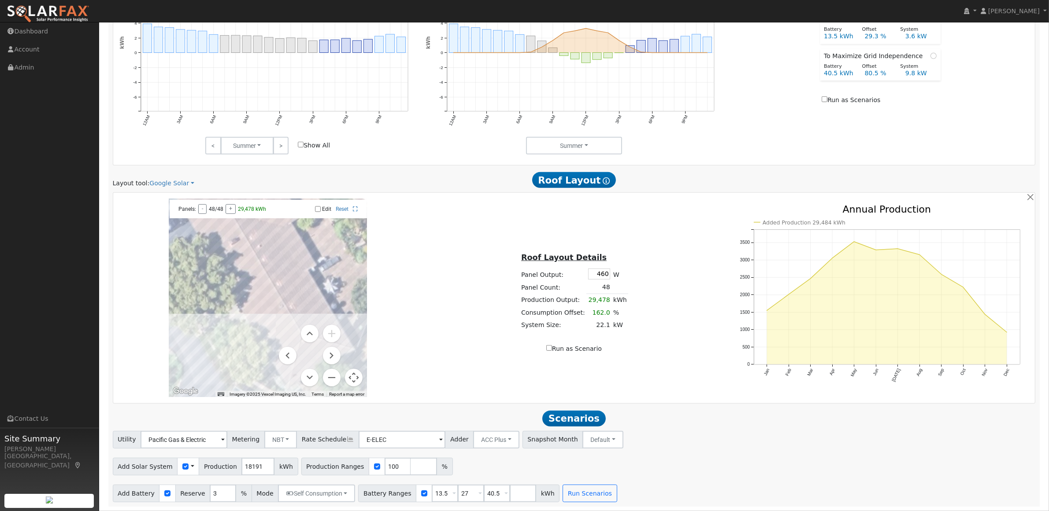
click at [269, 279] on div at bounding box center [268, 298] width 198 height 198
click at [234, 296] on div at bounding box center [268, 298] width 198 height 198
click at [342, 208] on link "Reset" at bounding box center [342, 209] width 13 height 6
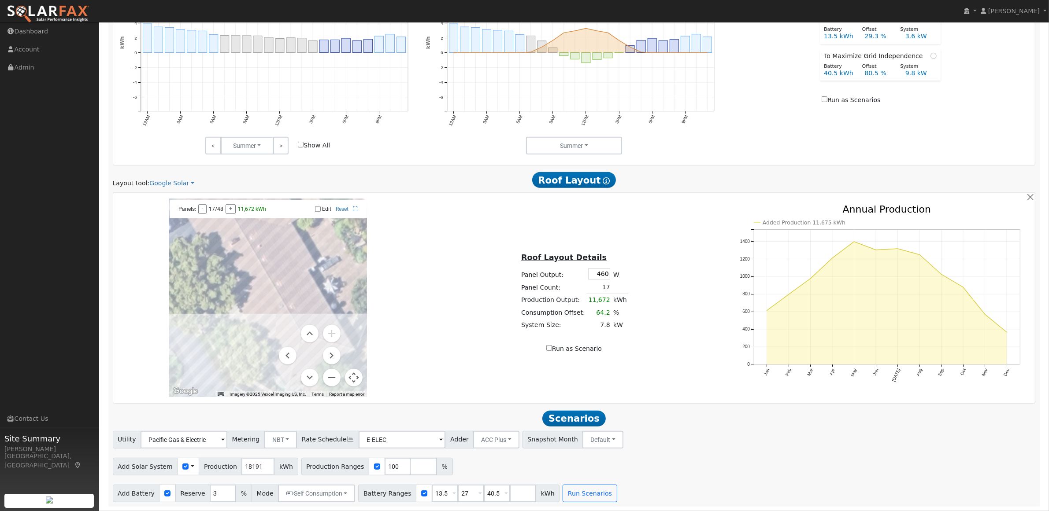
click at [259, 313] on div at bounding box center [268, 298] width 198 height 198
click at [356, 208] on icon at bounding box center [355, 209] width 5 height 5
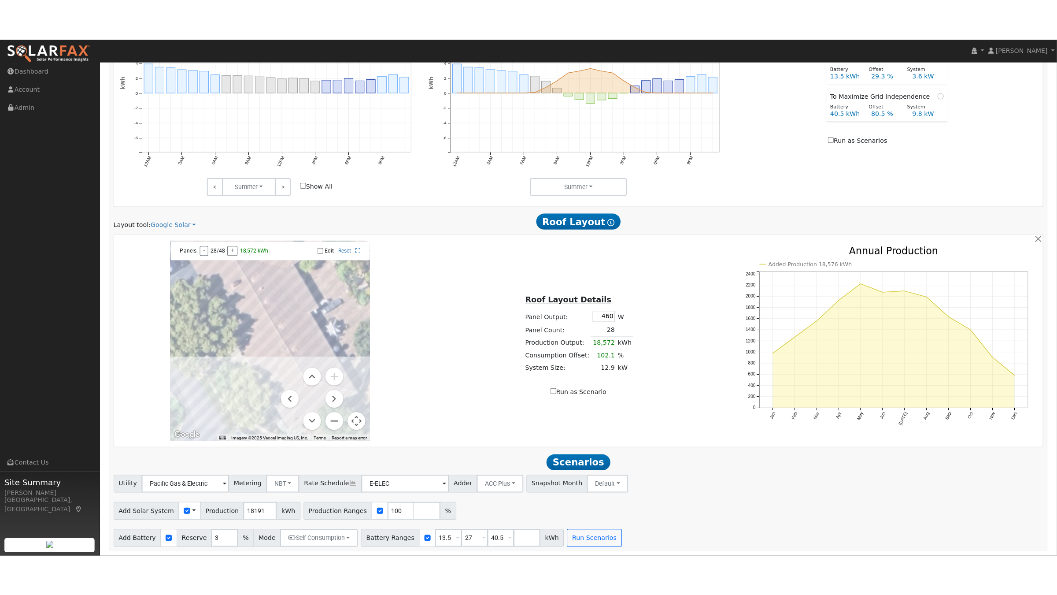
scroll to position [397, 0]
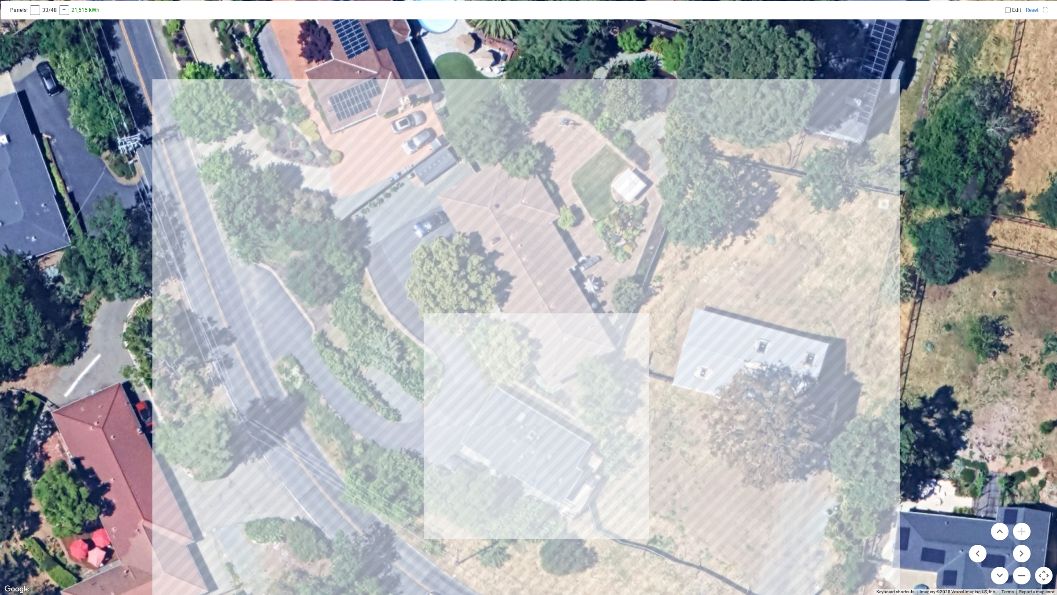
click at [512, 274] on div at bounding box center [528, 297] width 1057 height 595
click at [528, 269] on div at bounding box center [528, 297] width 1057 height 595
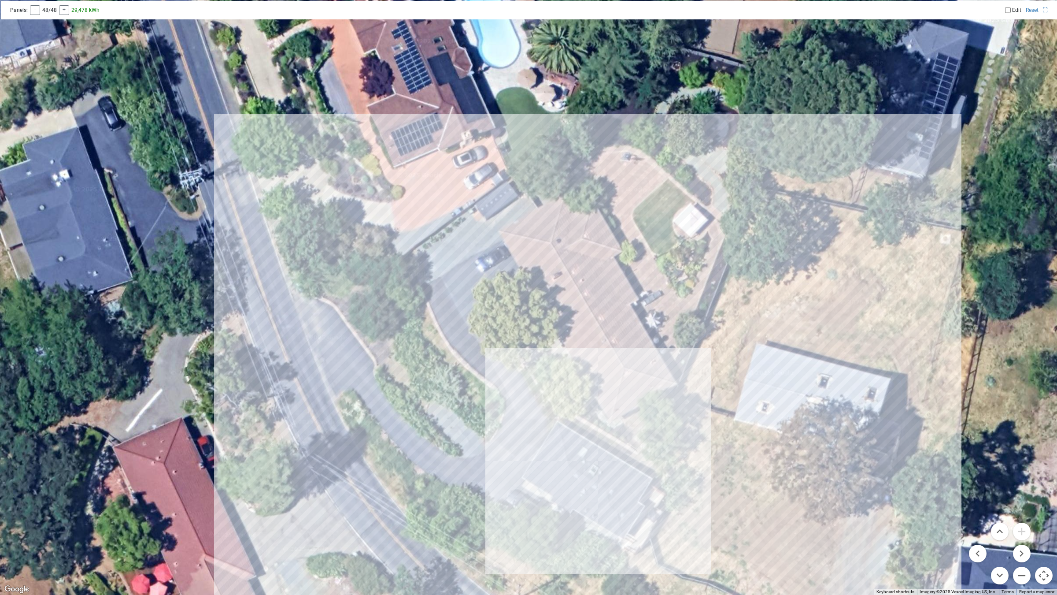
drag, startPoint x: 457, startPoint y: 385, endPoint x: 519, endPoint y: 419, distance: 70.8
click at [519, 419] on div at bounding box center [528, 297] width 1057 height 595
click at [570, 329] on div at bounding box center [528, 297] width 1057 height 595
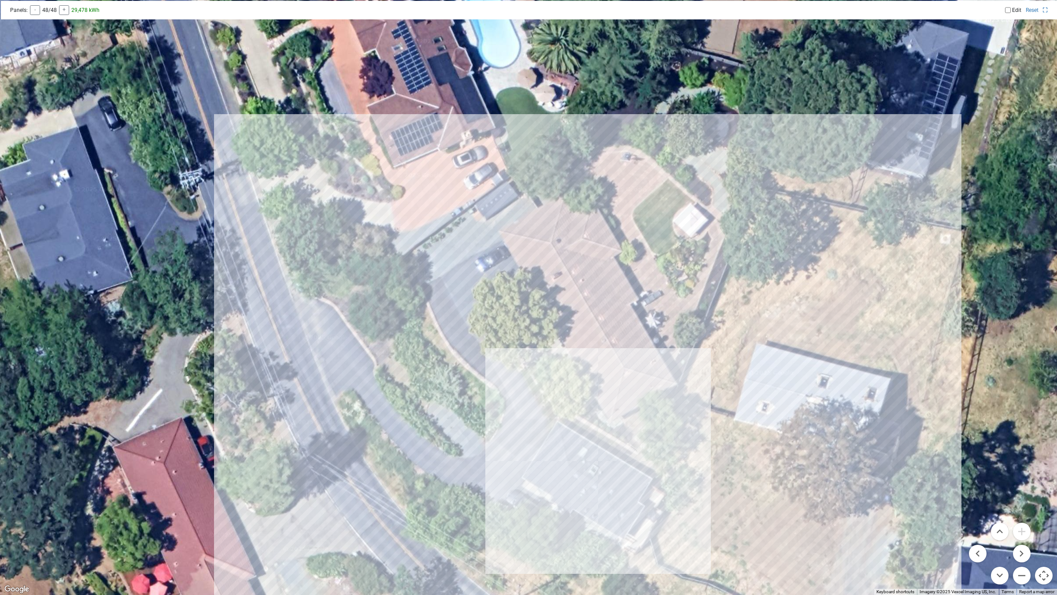
click at [570, 329] on div at bounding box center [528, 297] width 1057 height 595
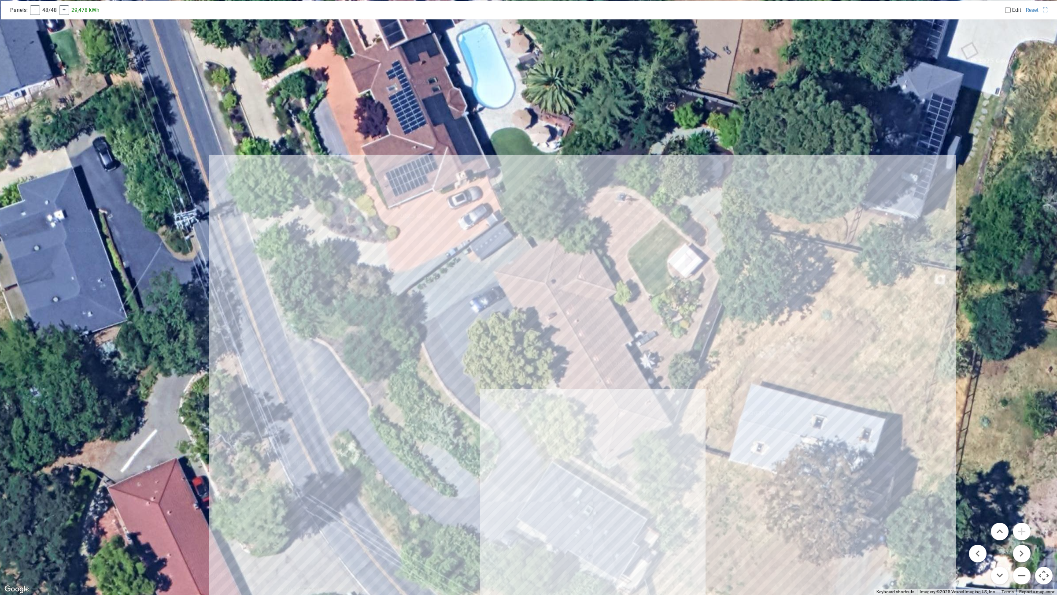
drag, startPoint x: 589, startPoint y: 296, endPoint x: 582, endPoint y: 354, distance: 58.6
click at [582, 354] on div at bounding box center [528, 297] width 1057 height 595
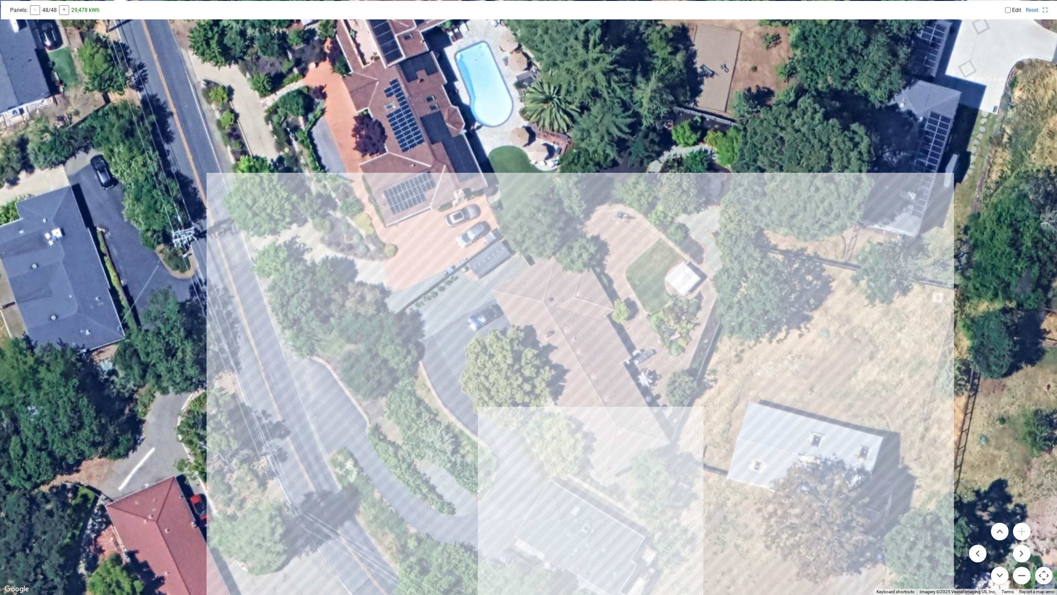
click at [596, 356] on div at bounding box center [528, 297] width 1057 height 595
click at [1053, 511] on div at bounding box center [528, 297] width 1057 height 595
click at [1007, 10] on input "Edit" at bounding box center [1008, 10] width 6 height 6
click at [1017, 10] on label "Edit" at bounding box center [1016, 10] width 9 height 6
click at [1011, 10] on input "Edit" at bounding box center [1008, 10] width 6 height 6
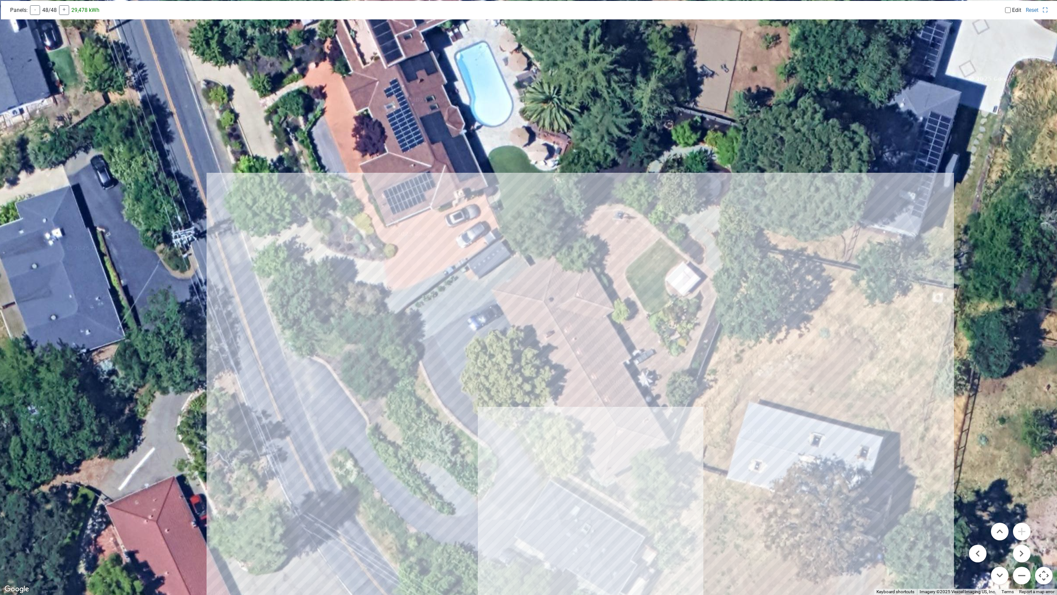
click at [1007, 9] on input "Edit" at bounding box center [1008, 10] width 6 height 6
checkbox input "true"
click at [529, 309] on div at bounding box center [528, 297] width 1057 height 595
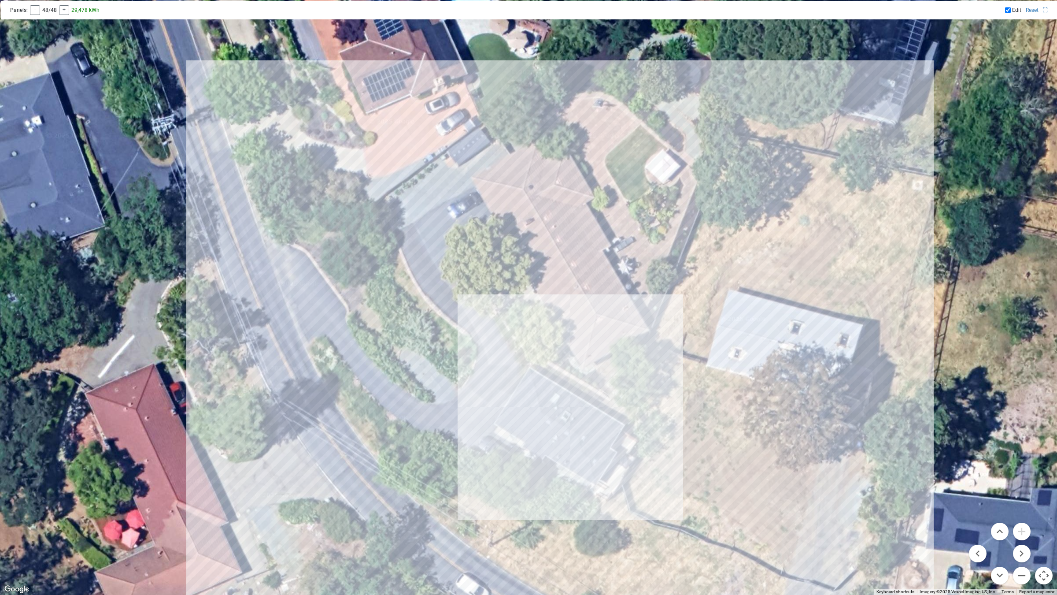
drag, startPoint x: 587, startPoint y: 558, endPoint x: 566, endPoint y: 456, distance: 103.8
click at [566, 456] on div at bounding box center [528, 297] width 1057 height 595
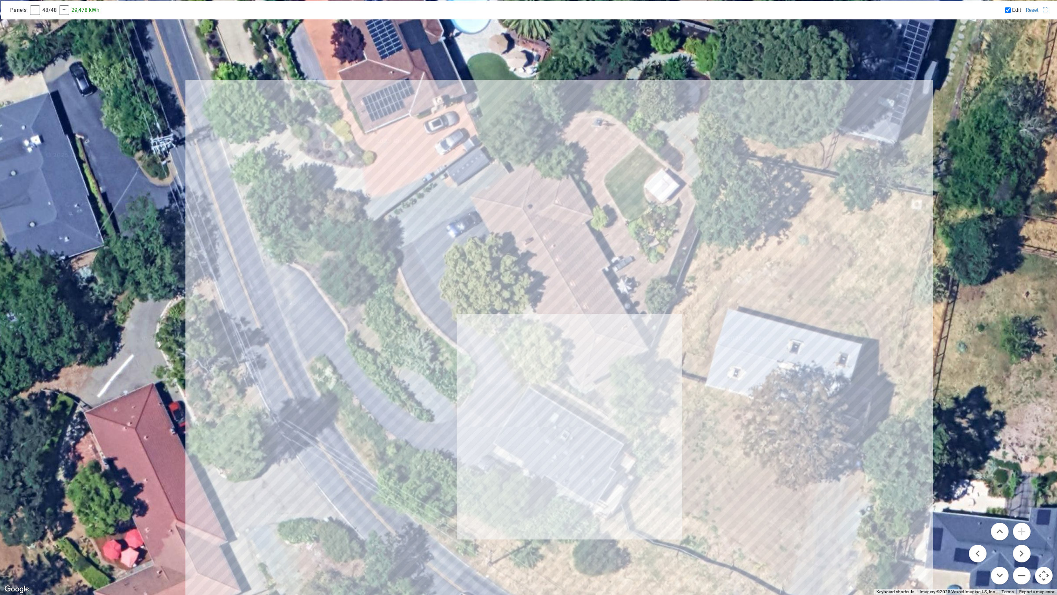
click at [566, 456] on div at bounding box center [528, 297] width 1057 height 595
click at [556, 470] on div at bounding box center [528, 297] width 1057 height 595
click at [549, 474] on div at bounding box center [528, 297] width 1057 height 595
click at [569, 490] on div at bounding box center [528, 297] width 1057 height 595
click at [574, 495] on div at bounding box center [528, 297] width 1057 height 595
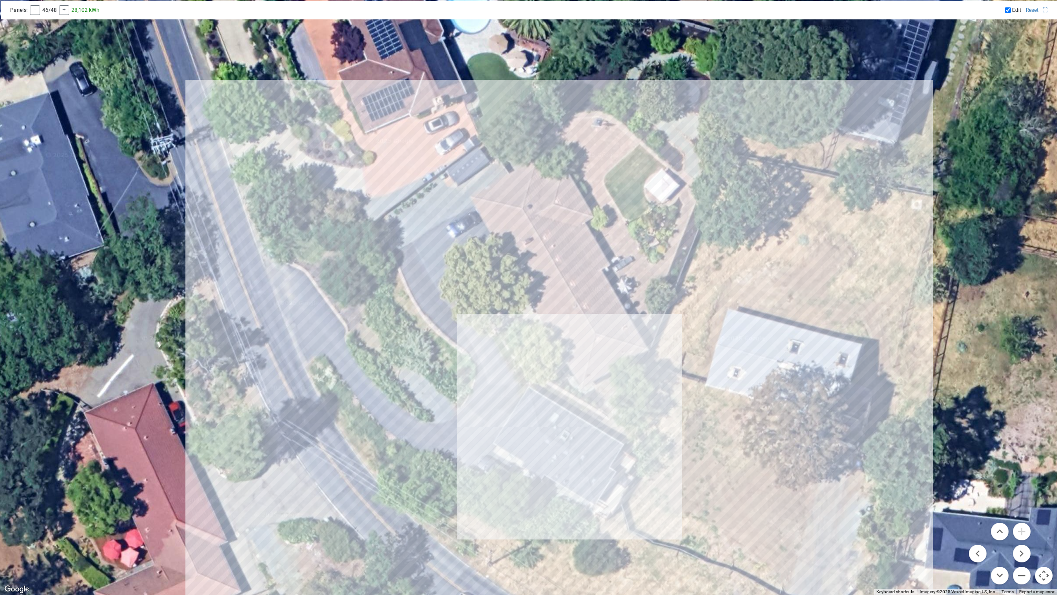
drag, startPoint x: 574, startPoint y: 488, endPoint x: 585, endPoint y: 489, distance: 11.1
click at [575, 488] on div at bounding box center [528, 297] width 1057 height 595
click at [597, 490] on div at bounding box center [528, 297] width 1057 height 595
click at [597, 501] on div at bounding box center [528, 297] width 1057 height 595
click at [563, 264] on div at bounding box center [528, 297] width 1057 height 595
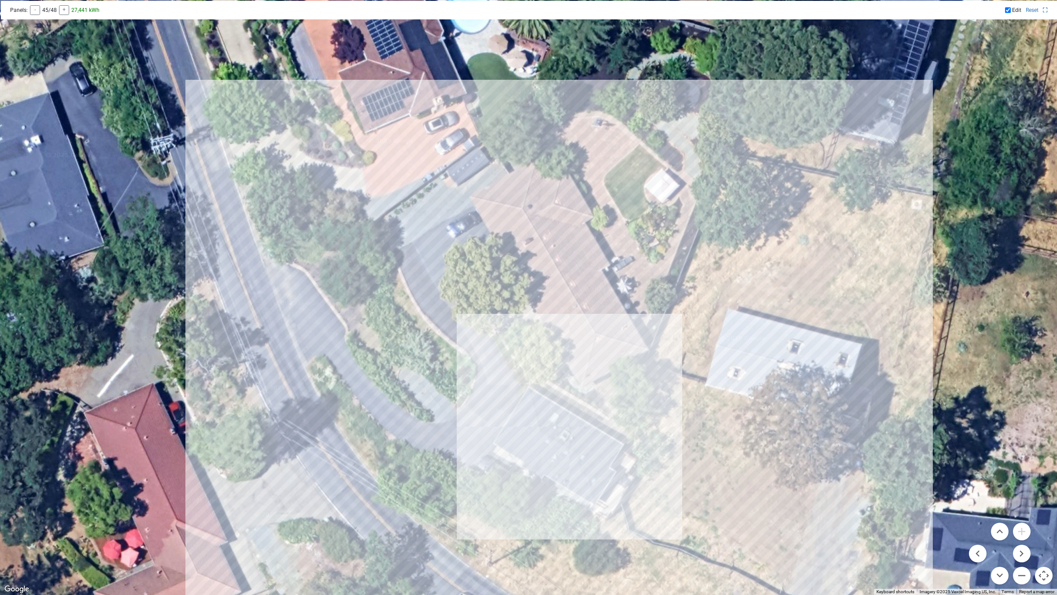
click at [521, 195] on div at bounding box center [528, 297] width 1057 height 595
click at [1037, 7] on link "Reset" at bounding box center [1032, 10] width 13 height 6
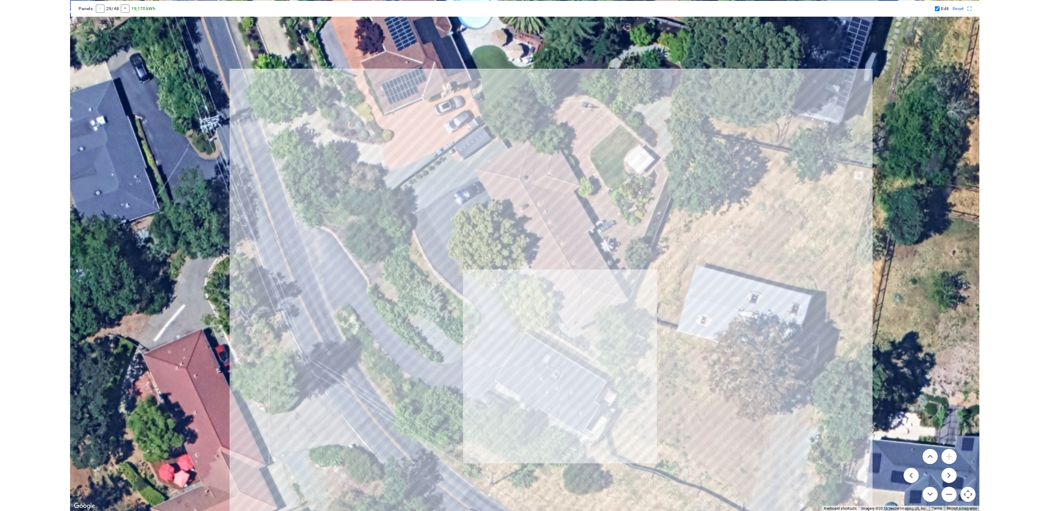
scroll to position [395, 0]
